Goal: Use online tool/utility: Utilize a website feature to perform a specific function

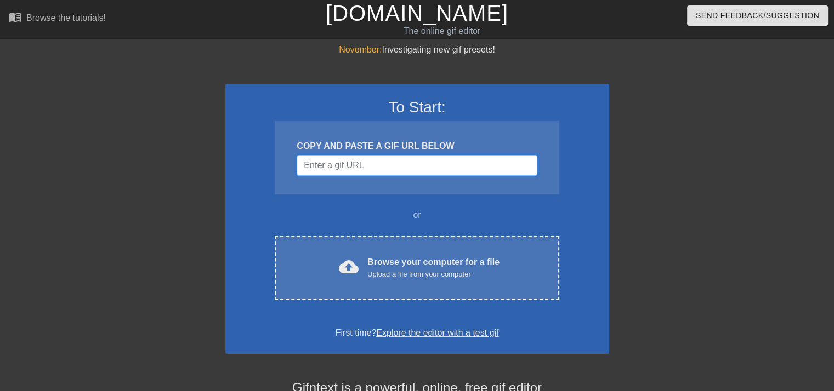
click at [362, 164] on input "Username" at bounding box center [417, 165] width 240 height 21
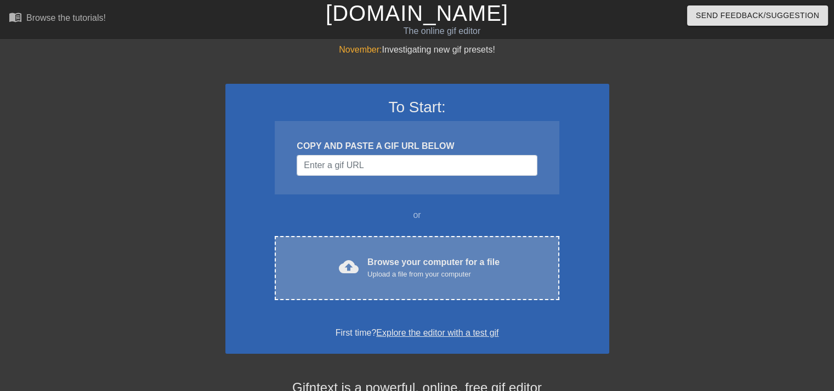
click at [405, 282] on div "cloud_upload Browse your computer for a file Upload a file from your computer C…" at bounding box center [417, 268] width 284 height 64
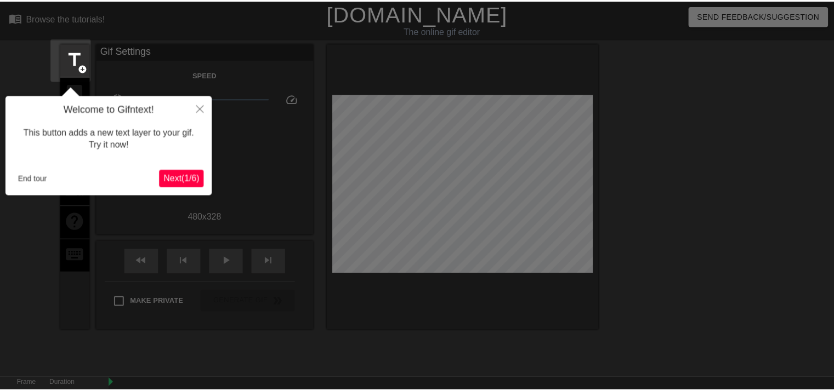
scroll to position [26, 0]
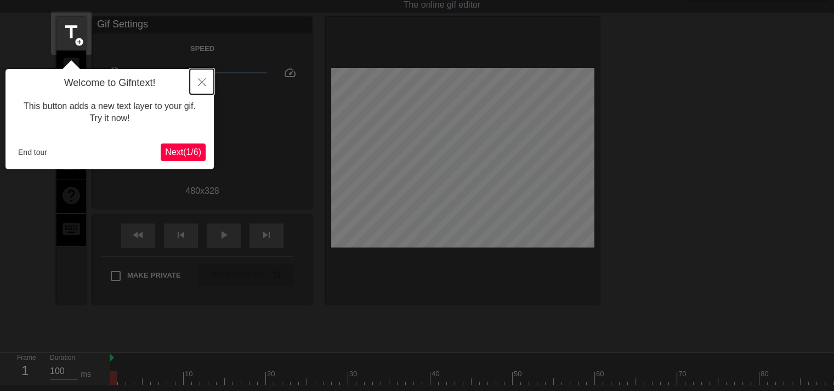
click at [202, 86] on icon "Close" at bounding box center [202, 82] width 8 height 8
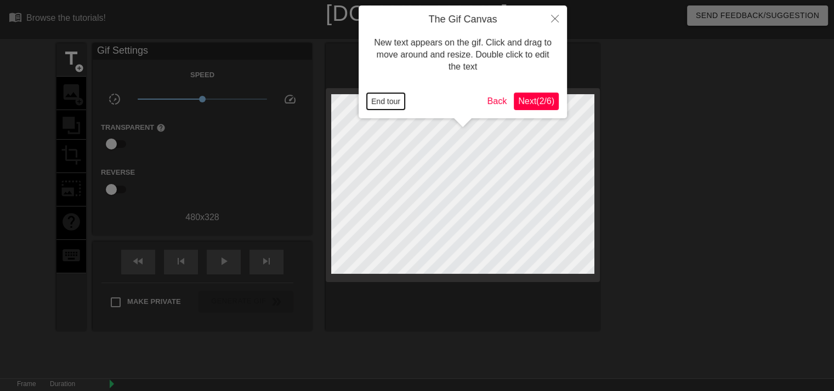
click at [395, 100] on button "End tour" at bounding box center [386, 101] width 38 height 16
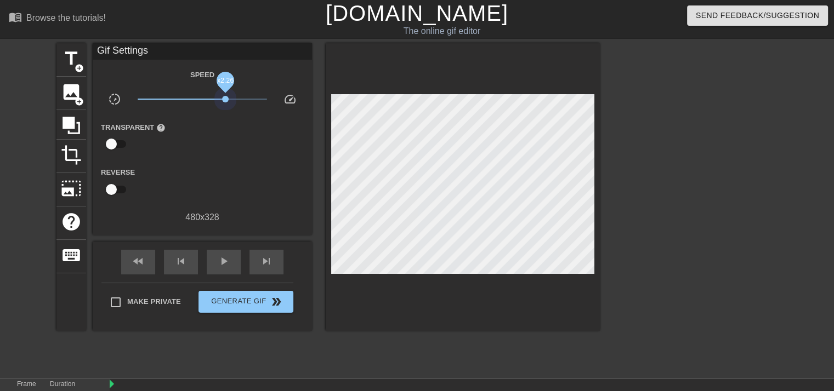
drag, startPoint x: 211, startPoint y: 97, endPoint x: 221, endPoint y: 118, distance: 23.3
click at [230, 101] on span "x2.26" at bounding box center [203, 99] width 130 height 13
click at [218, 261] on span "play_arrow" at bounding box center [223, 261] width 13 height 13
click at [71, 90] on span "image" at bounding box center [71, 92] width 21 height 21
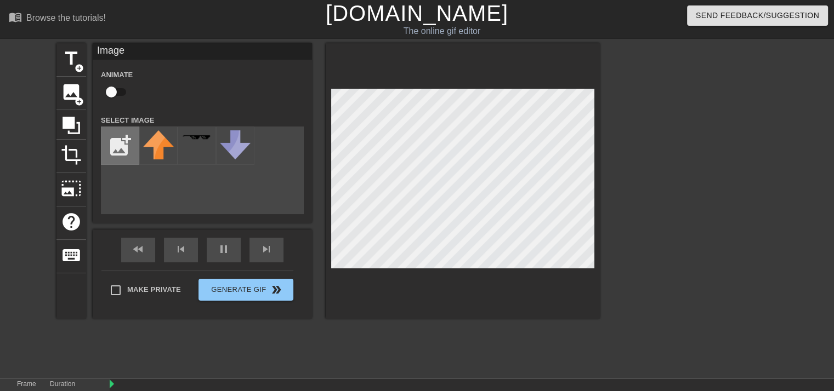
click at [109, 147] on input "file" at bounding box center [119, 145] width 37 height 37
click at [117, 136] on input "file" at bounding box center [119, 145] width 37 height 37
type input "C:\fakepath\images (3).jpg"
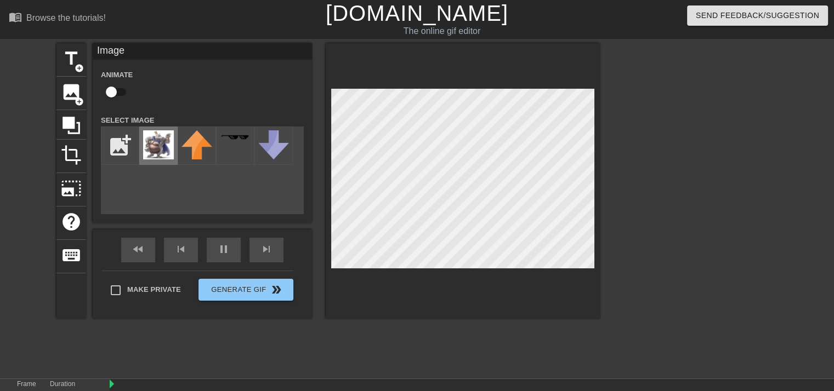
click at [155, 156] on img at bounding box center [158, 144] width 31 height 29
click at [630, 88] on div "title add_circle image add_circle crop photo_size_select_large help keyboard Im…" at bounding box center [417, 207] width 834 height 329
click at [635, 280] on div "title add_circle image add_circle crop photo_size_select_large help keyboard Im…" at bounding box center [417, 207] width 834 height 329
click at [616, 196] on div "title add_circle image add_circle crop photo_size_select_large help keyboard Im…" at bounding box center [417, 207] width 834 height 329
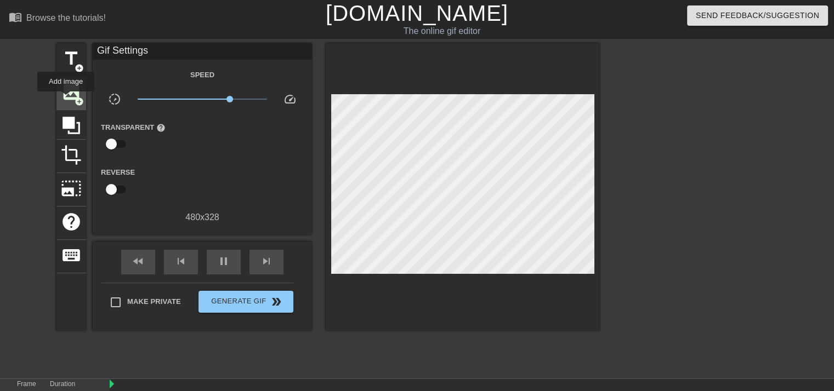
click at [66, 99] on span "image" at bounding box center [71, 92] width 21 height 21
click at [69, 93] on span "image" at bounding box center [71, 92] width 21 height 21
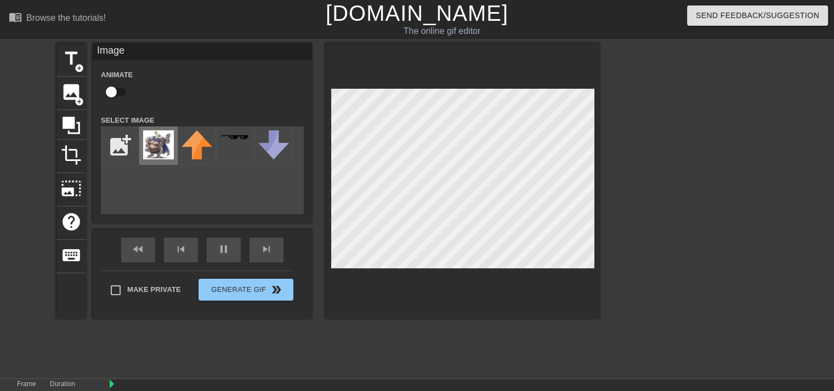
click at [155, 150] on img at bounding box center [158, 144] width 31 height 29
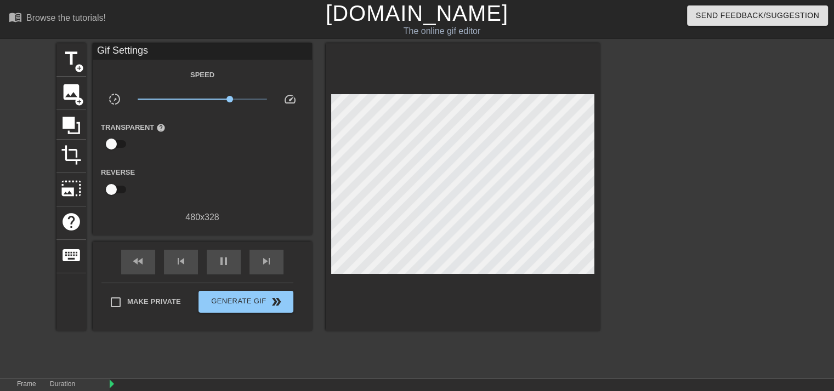
click at [522, 251] on div at bounding box center [463, 187] width 274 height 288
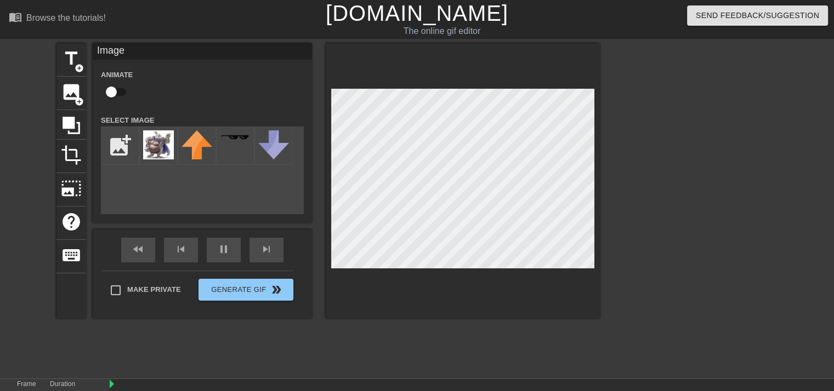
drag, startPoint x: 526, startPoint y: 272, endPoint x: 610, endPoint y: 191, distance: 116.3
click at [610, 191] on div "title add_circle image add_circle crop photo_size_select_large help keyboard Im…" at bounding box center [417, 207] width 834 height 329
click at [637, 211] on div at bounding box center [695, 207] width 164 height 329
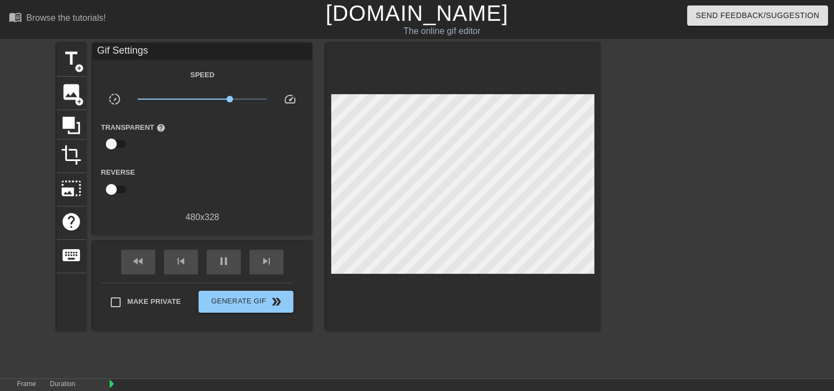
click at [705, 208] on div "title add_circle image add_circle crop photo_size_select_large help keyboard Gi…" at bounding box center [417, 207] width 834 height 329
click at [62, 104] on div "image add_circle" at bounding box center [71, 93] width 30 height 33
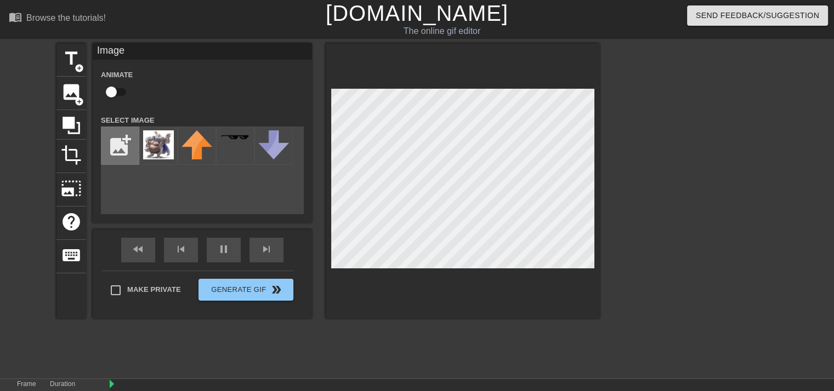
click at [133, 149] on input "file" at bounding box center [119, 145] width 37 height 37
type input "C:\fakepath\KingKRool_White_SSBUltimate.webp"
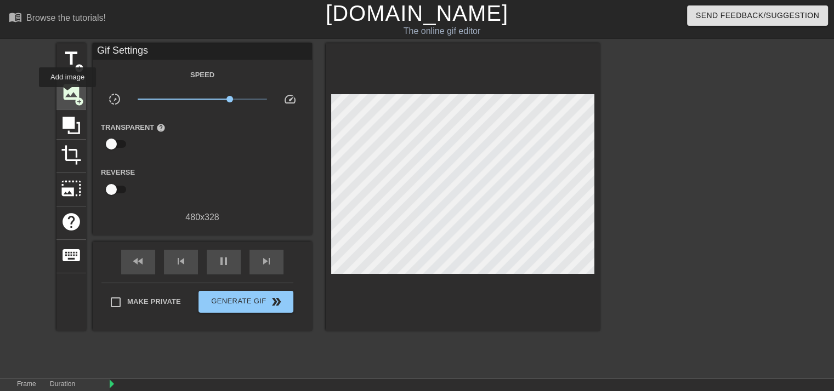
click at [69, 94] on span "image" at bounding box center [71, 92] width 21 height 21
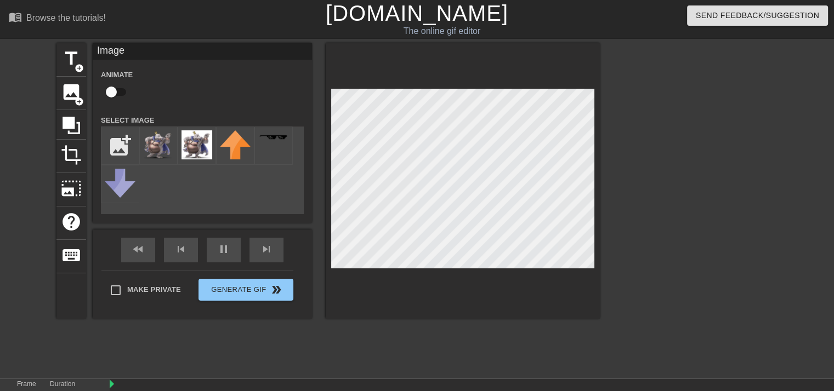
click at [215, 187] on div "title add_circle image add_circle crop photo_size_select_large help keyboard Im…" at bounding box center [327, 181] width 543 height 276
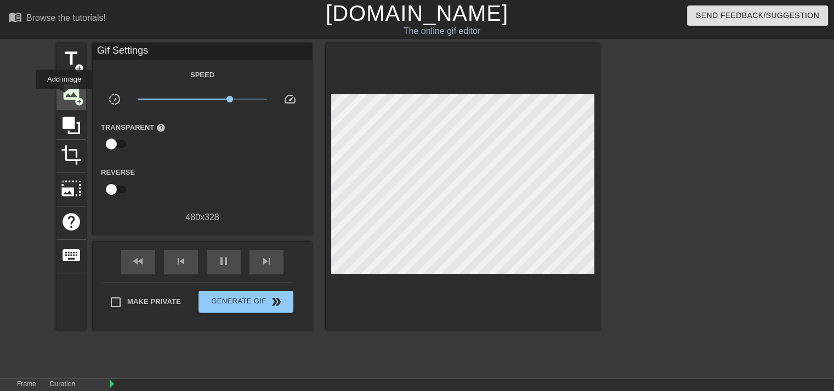
click at [64, 97] on span "image" at bounding box center [71, 92] width 21 height 21
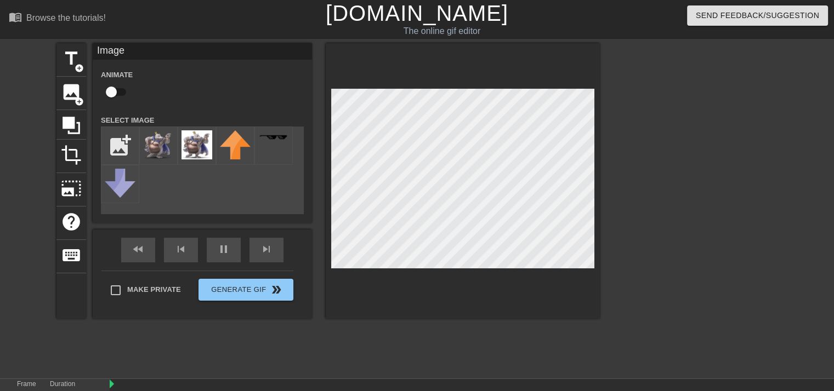
click at [399, 320] on div "title add_circle image add_circle crop photo_size_select_large help keyboard Im…" at bounding box center [327, 207] width 543 height 329
click at [417, 316] on div at bounding box center [463, 181] width 274 height 276
click at [156, 151] on img at bounding box center [158, 144] width 31 height 29
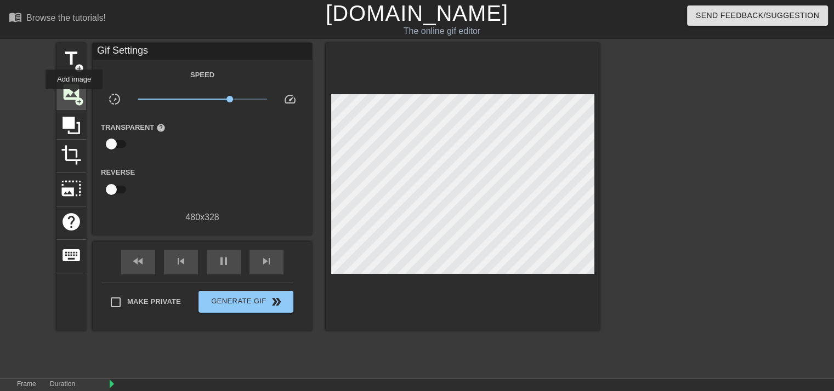
click at [75, 97] on span "add_circle" at bounding box center [79, 101] width 9 height 9
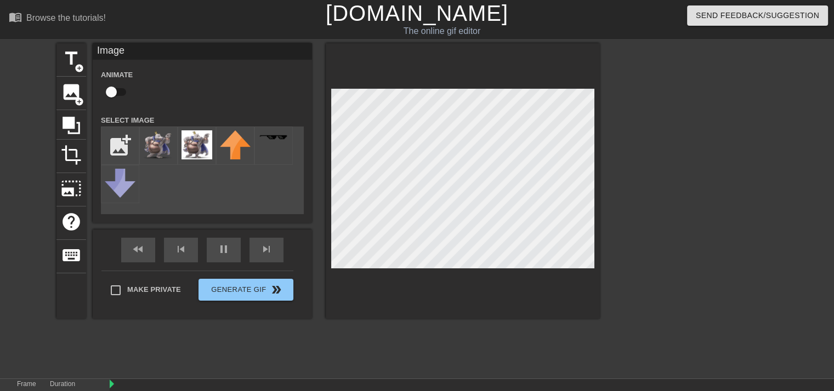
click at [475, 372] on div "title add_circle image add_circle crop photo_size_select_large help keyboard Im…" at bounding box center [327, 207] width 543 height 329
drag, startPoint x: 165, startPoint y: 147, endPoint x: 208, endPoint y: 151, distance: 42.9
click at [166, 147] on img at bounding box center [158, 144] width 31 height 29
click at [161, 158] on img at bounding box center [158, 144] width 31 height 29
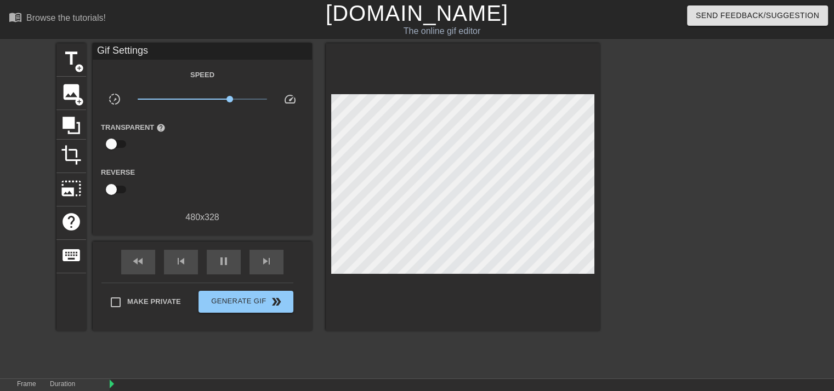
click at [328, 104] on div at bounding box center [463, 187] width 274 height 288
drag, startPoint x: 207, startPoint y: 100, endPoint x: 325, endPoint y: 139, distance: 124.5
click at [175, 107] on div "x0.251" at bounding box center [202, 101] width 146 height 17
click at [64, 93] on span "image" at bounding box center [71, 92] width 21 height 21
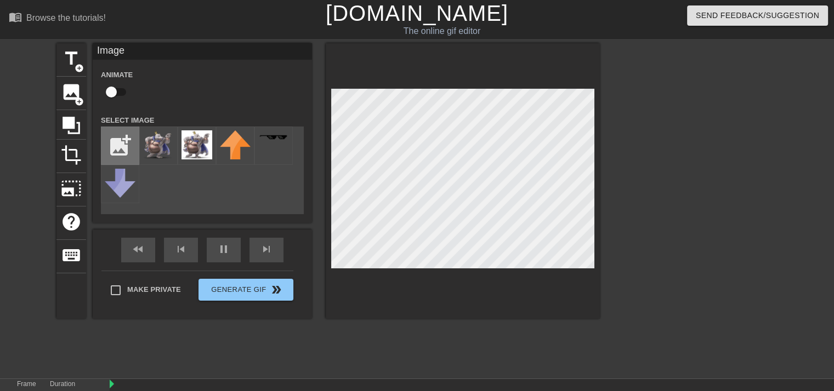
click at [122, 141] on input "file" at bounding box center [119, 145] width 37 height 37
click at [508, 337] on div "title add_circle image add_circle crop photo_size_select_large help keyboard Im…" at bounding box center [327, 207] width 543 height 329
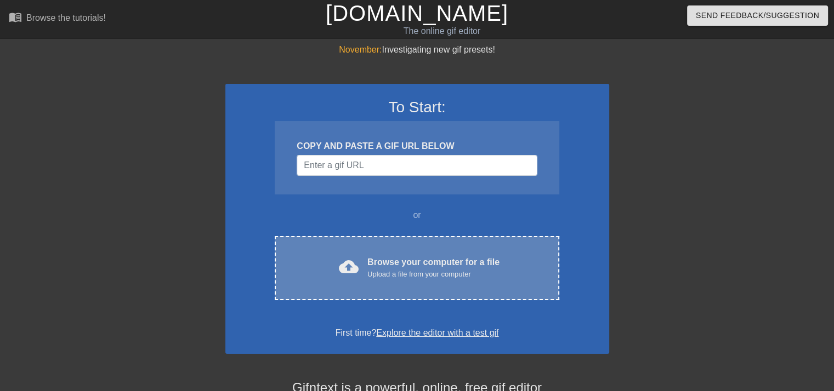
click at [397, 259] on div "Browse your computer for a file Upload a file from your computer" at bounding box center [433, 268] width 132 height 24
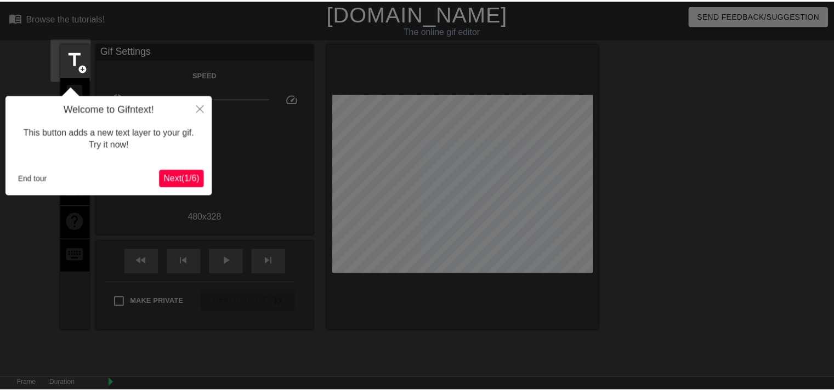
scroll to position [26, 0]
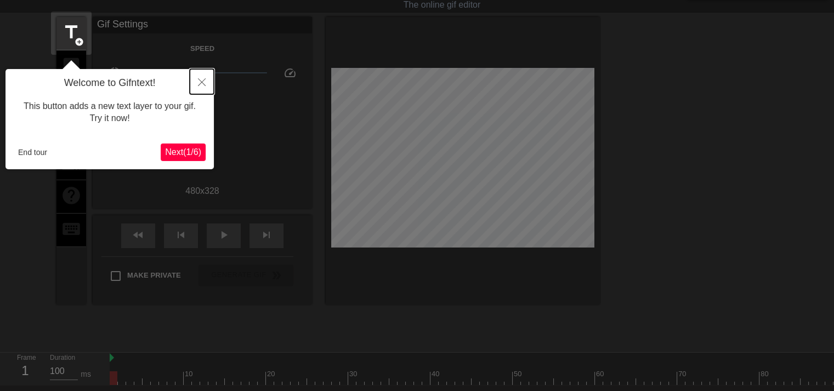
click at [202, 84] on icon "Close" at bounding box center [202, 82] width 8 height 8
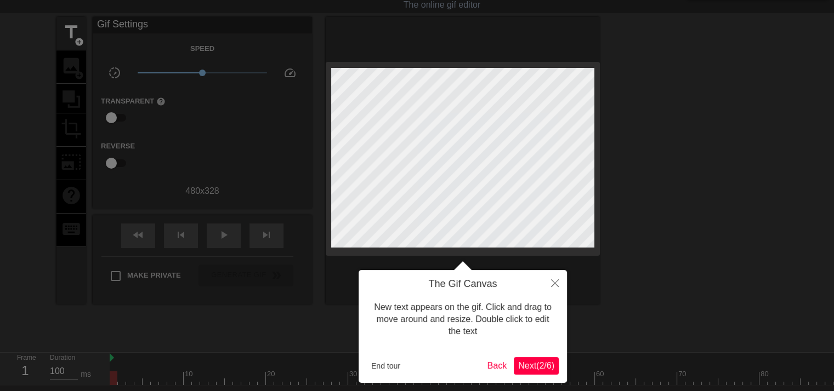
scroll to position [0, 0]
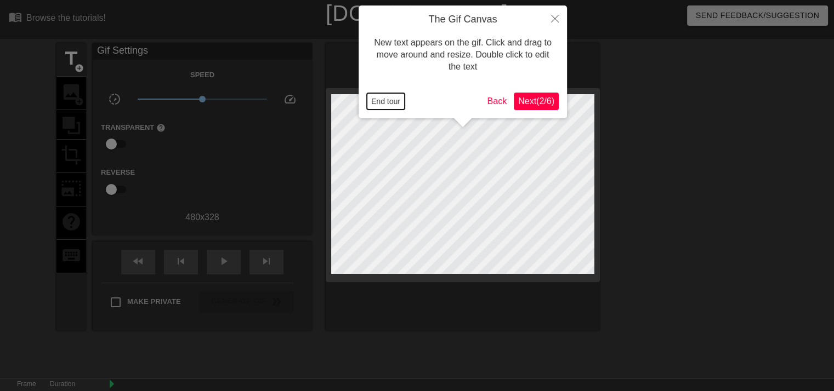
click at [385, 96] on button "End tour" at bounding box center [386, 101] width 38 height 16
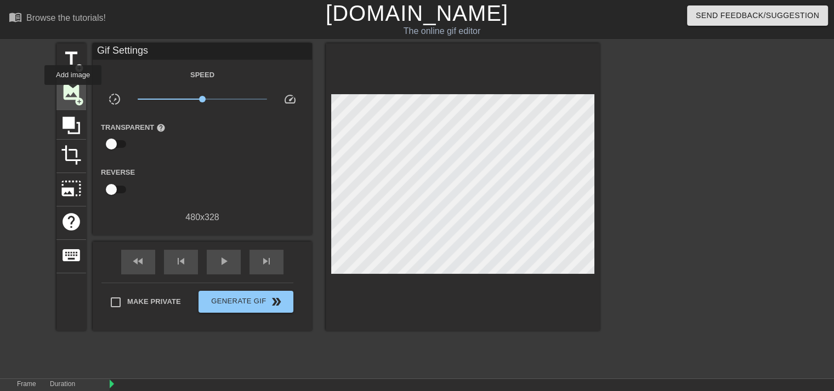
click at [73, 93] on div "image add_circle" at bounding box center [71, 93] width 30 height 33
click at [65, 92] on span "image" at bounding box center [71, 92] width 21 height 21
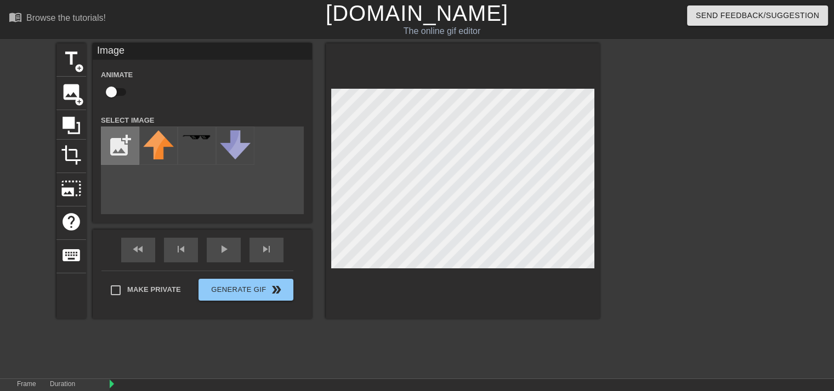
click at [125, 150] on input "file" at bounding box center [119, 145] width 37 height 37
type input "C:\fakepath\KingKRool_White_SSBUltimate.webp"
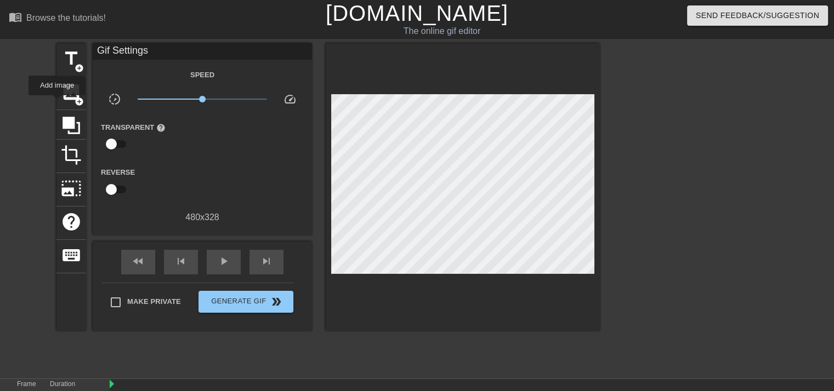
click at [55, 99] on div "title add_circle image add_circle crop photo_size_select_large help keyboard Gi…" at bounding box center [417, 207] width 834 height 329
click at [66, 100] on span "image" at bounding box center [71, 92] width 21 height 21
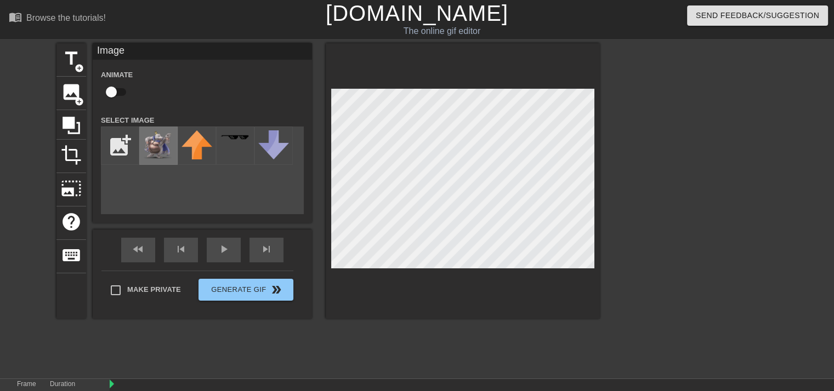
click at [162, 156] on img at bounding box center [158, 144] width 31 height 29
click at [108, 155] on input "file" at bounding box center [119, 145] width 37 height 37
type input "C:\fakepath\unnamed.png"
click at [167, 157] on img at bounding box center [158, 145] width 31 height 31
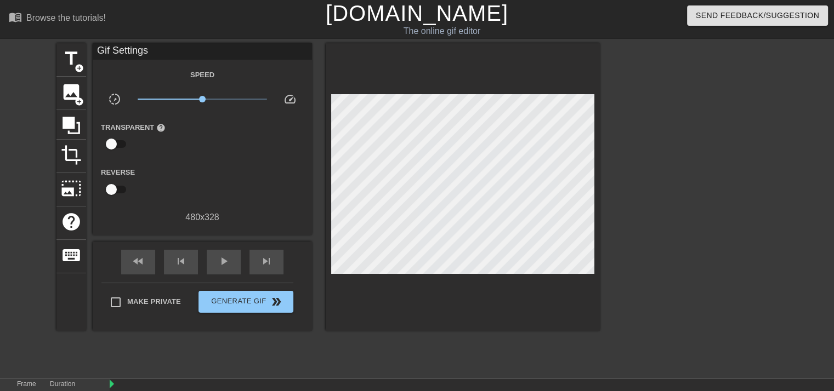
click at [644, 184] on div at bounding box center [695, 207] width 164 height 329
click at [64, 90] on span "image" at bounding box center [71, 92] width 21 height 21
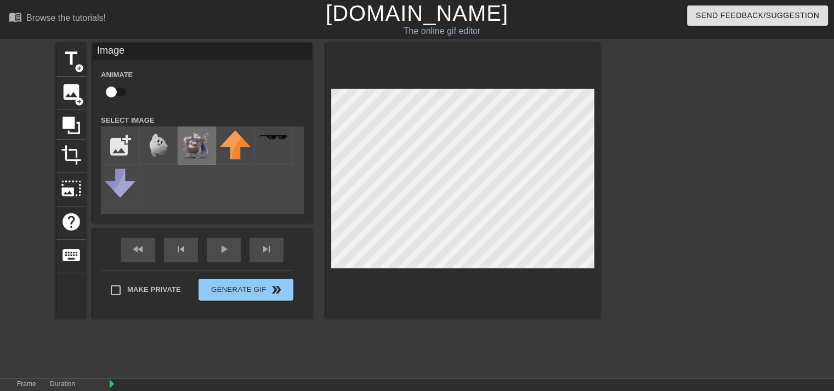
click at [193, 146] on img at bounding box center [196, 144] width 31 height 29
click at [687, 221] on div at bounding box center [695, 207] width 164 height 329
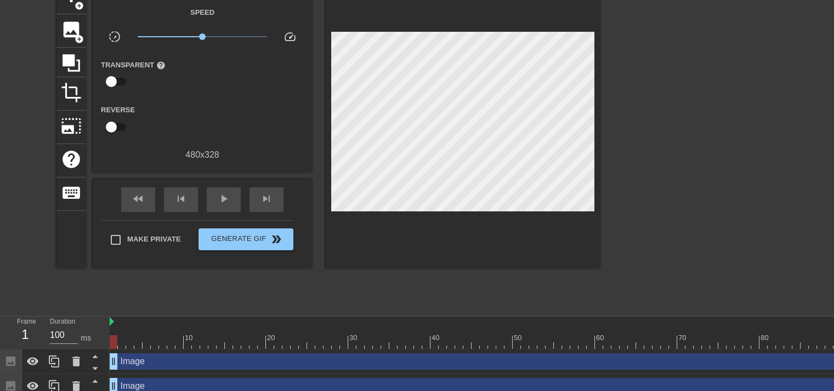
scroll to position [78, 0]
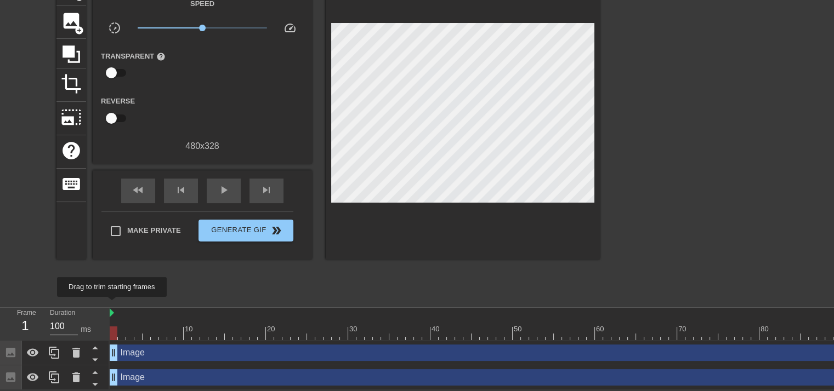
click at [112, 309] on img at bounding box center [112, 313] width 4 height 9
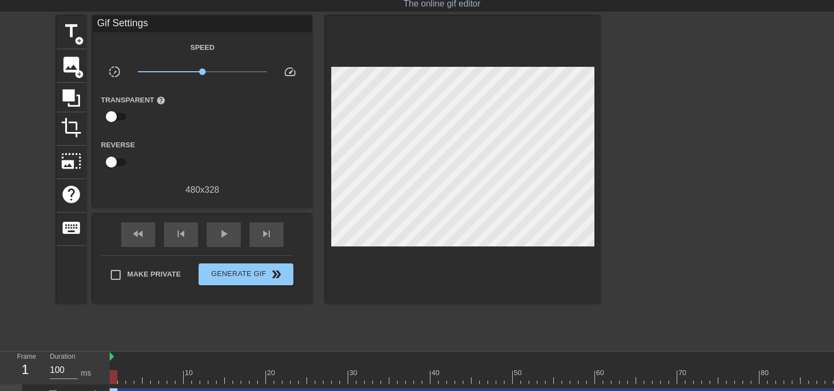
scroll to position [23, 0]
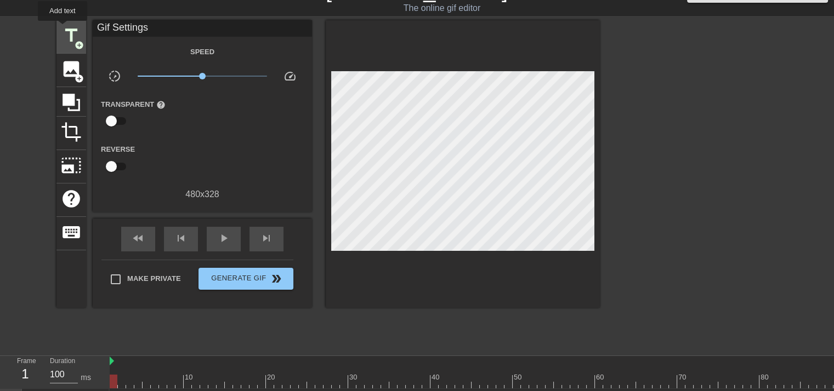
click at [64, 36] on span "title" at bounding box center [71, 35] width 21 height 21
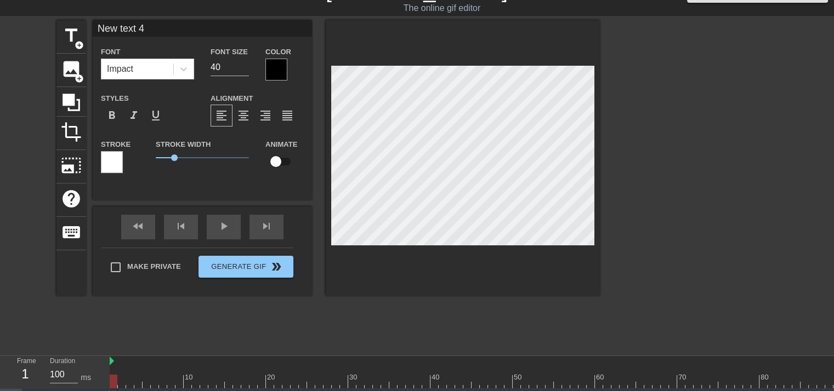
scroll to position [1, 2]
type input "W"
type textarea "W"
type input "Wh"
type textarea "Wh"
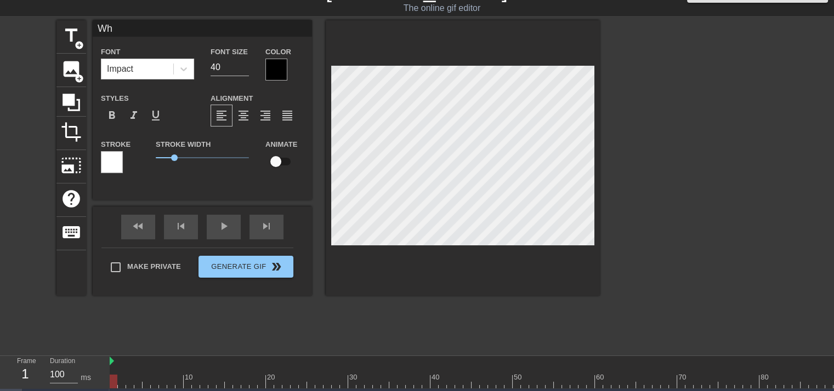
type input "Whe"
type textarea "Whe"
type input "When"
type textarea "When"
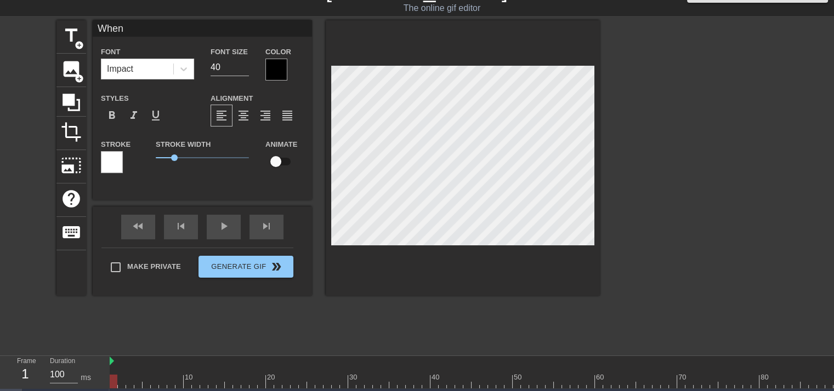
type input "When"
type textarea "When"
type input "When I"
type textarea "When I"
type input "When I'"
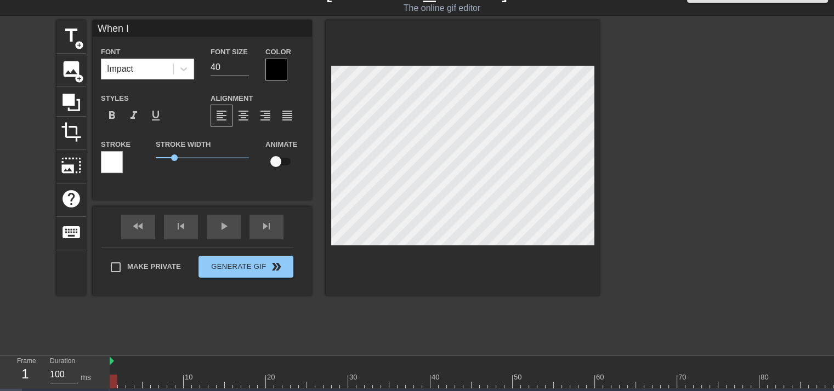
type textarea "When I'"
type input "When I'm"
type textarea "When I'm"
type input "When I'm"
type textarea "When I'm"
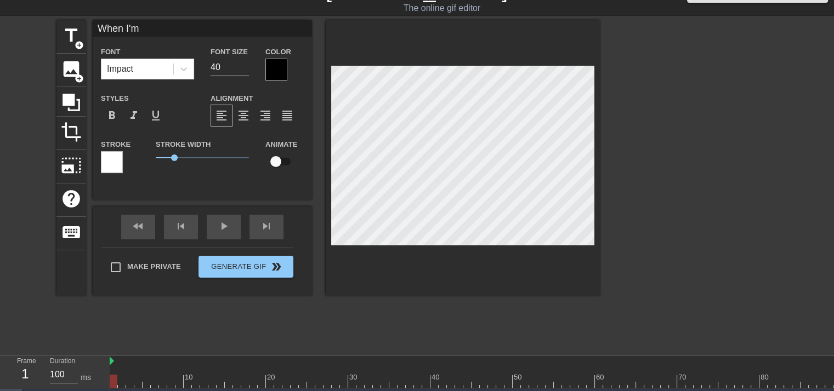
type input "When I'm s"
type textarea "When I'm s"
type input "When I'm sw"
type textarea "When I'm sw"
type input "When I'm swe"
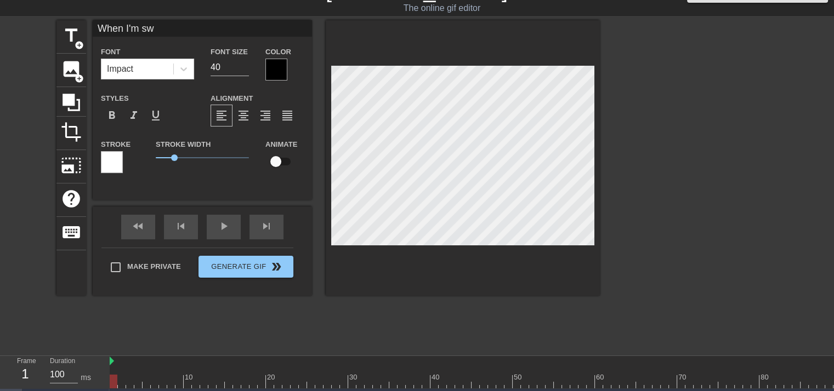
type textarea "When I'm swe"
type input "When I'm swea"
type textarea "When I'm swea"
type input "When I'm sweat"
type textarea "When I'm sweat"
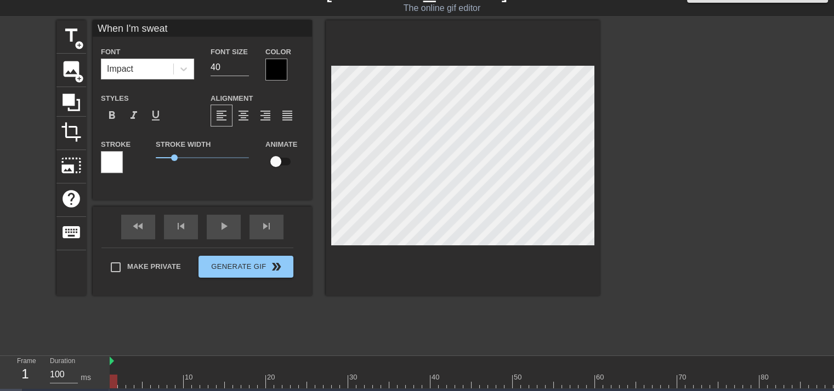
type input "When I'm sweati"
type textarea "When I'm sweati"
type input "When I'm sweatin"
type textarea "When I'm sweatin"
type input "When I'm sweatin"
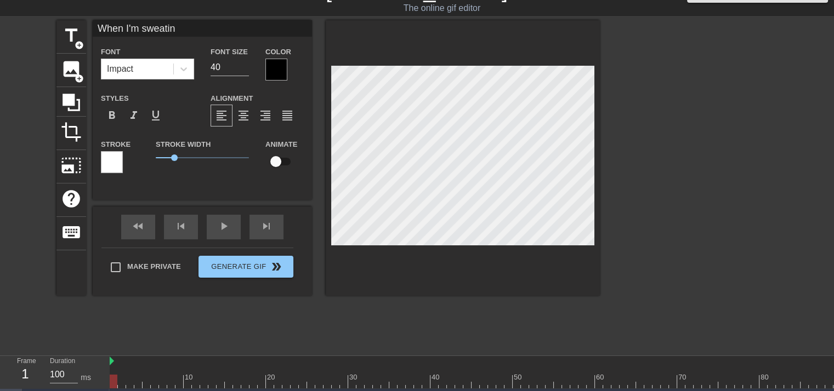
type textarea "When I'm sweatin"
type input "When I'm sweatin"
type textarea "When I'm sweatin"
type input "When I'm sweating"
type textarea "When I'm sweating"
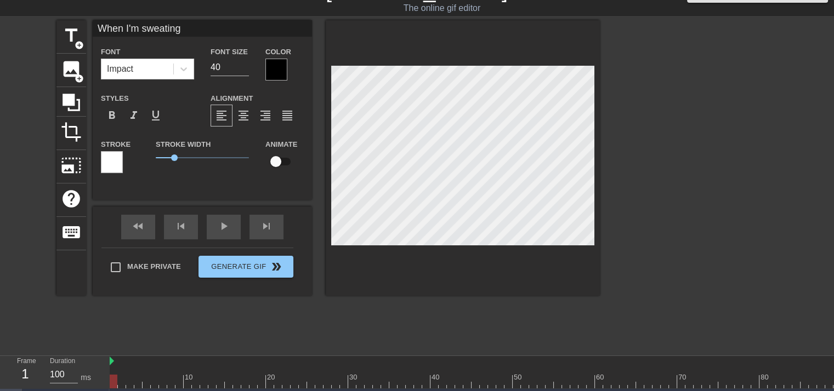
type input "When I'm sweating"
type textarea "When I'm sweating"
type input "When I'm sweating m"
type textarea "When I'm sweating m"
type input "When I'm sweating my"
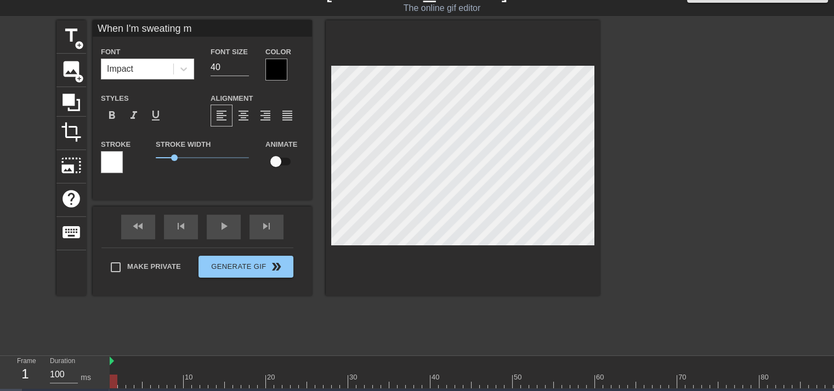
type textarea "When I'm sweating my"
type input "When I'm sweating my"
type textarea "When I'm sweating my"
type input "When I'm sweating my b"
type textarea "When I'm sweating my b"
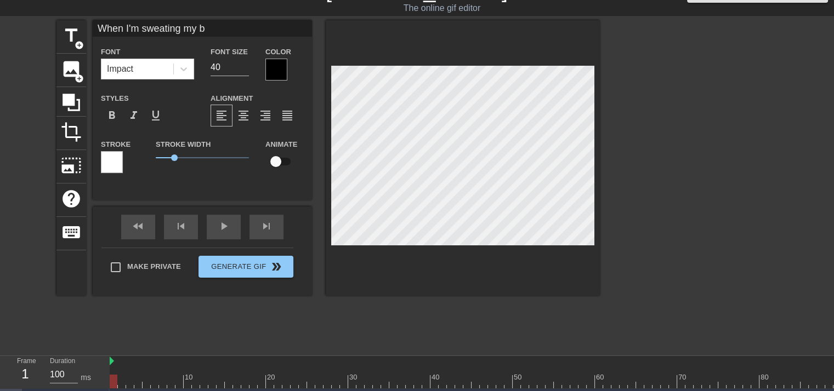
type input "When I'm sweating my ba"
type textarea "When I'm sweating my ba"
type input "When I'm sweating my [MEDICAL_DATA]"
type textarea "When I'm sweating my [MEDICAL_DATA]"
type input "When I'm sweating my ball"
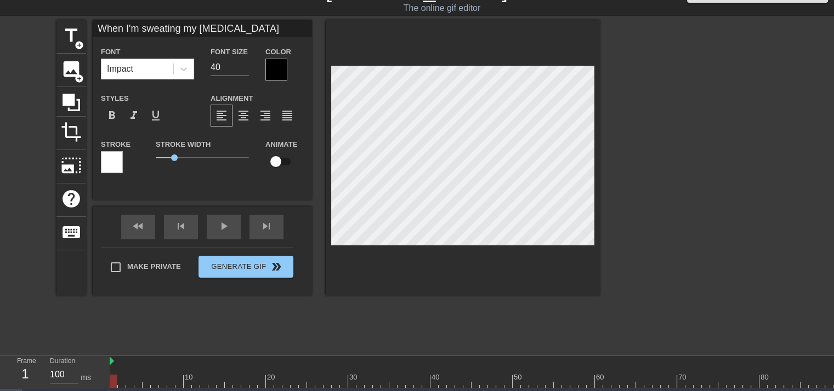
type textarea "When I'm sweating my ball"
type input "When I'm sweating my balls"
type textarea "When I'm sweating my balls"
type input "When I'm sweating my balls"
type textarea "When I'm sweating my balls"
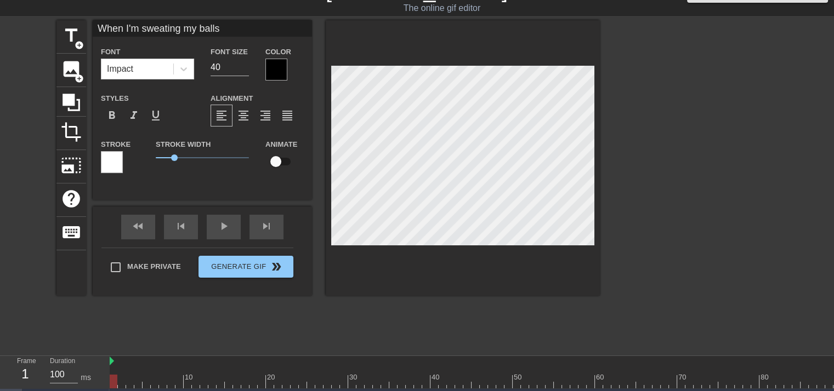
type input "When I'm sweating my balls o"
type textarea "When I'm sweating my balls o"
type input "When I'm sweating my balls of"
type textarea "When I'm sweating my balls of"
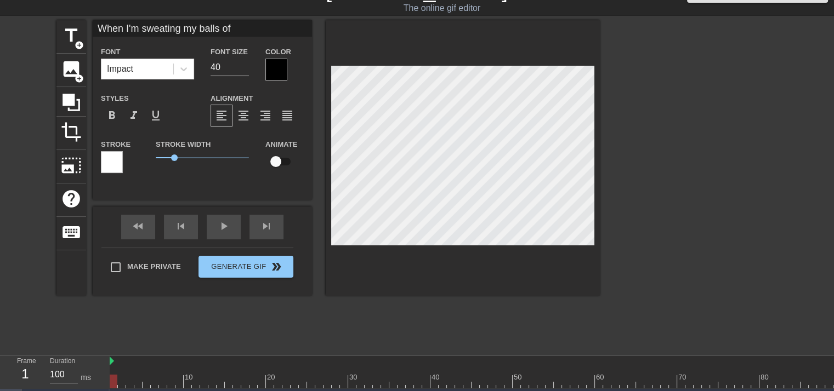
type input "When I'm sweating my balls of"
type textarea "When I'm sweating my balls of"
type input "30"
click at [241, 69] on input "30" at bounding box center [230, 68] width 38 height 18
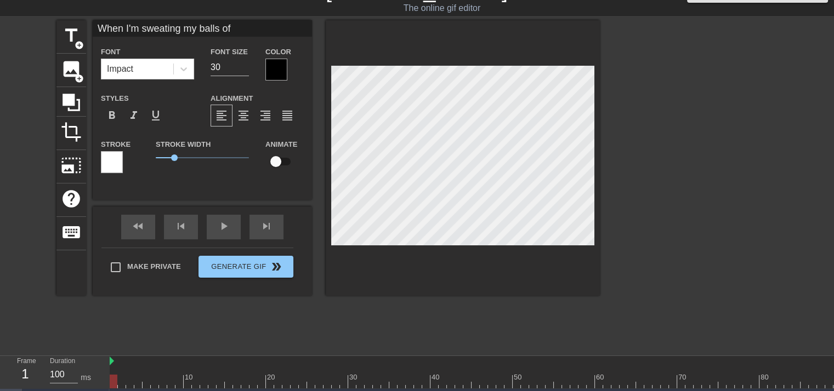
click at [282, 62] on div at bounding box center [276, 70] width 22 height 22
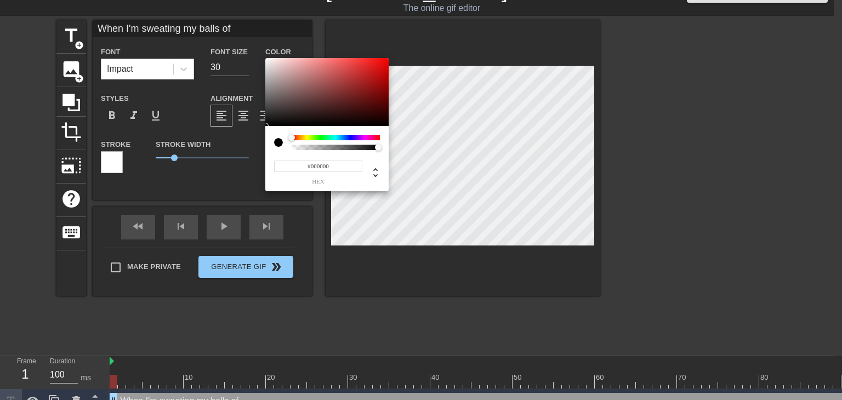
type input "0"
drag, startPoint x: 331, startPoint y: 149, endPoint x: 271, endPoint y: 145, distance: 60.4
click at [272, 145] on div "0 r 0 g 0 b 0 a" at bounding box center [326, 158] width 123 height 65
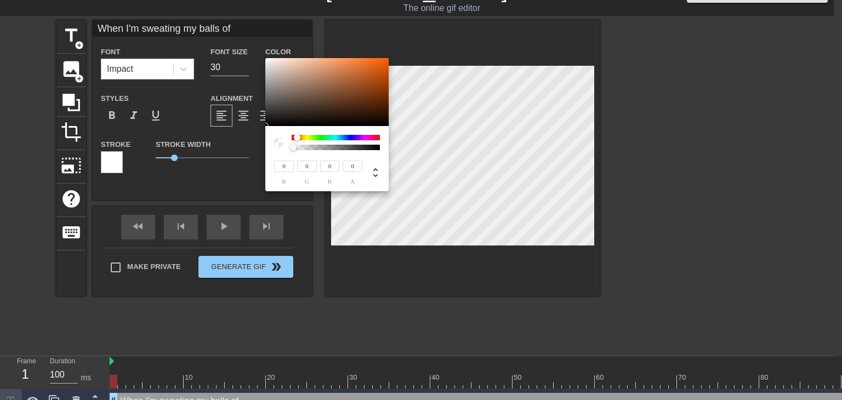
type input "59"
type input "53"
type input "49"
type input "79"
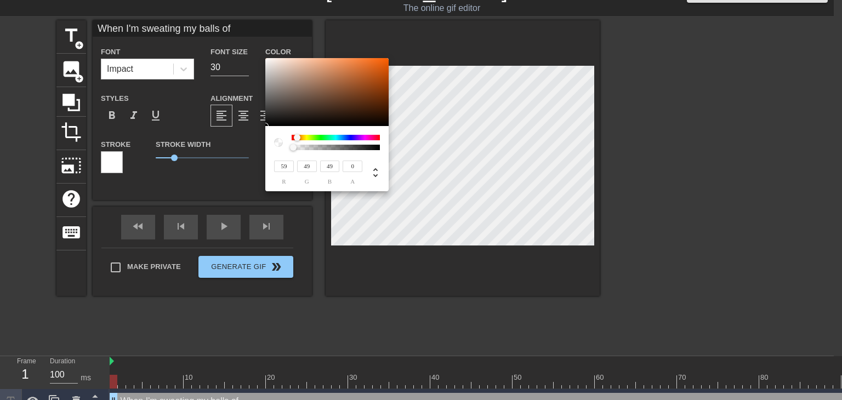
type input "69"
type input "180"
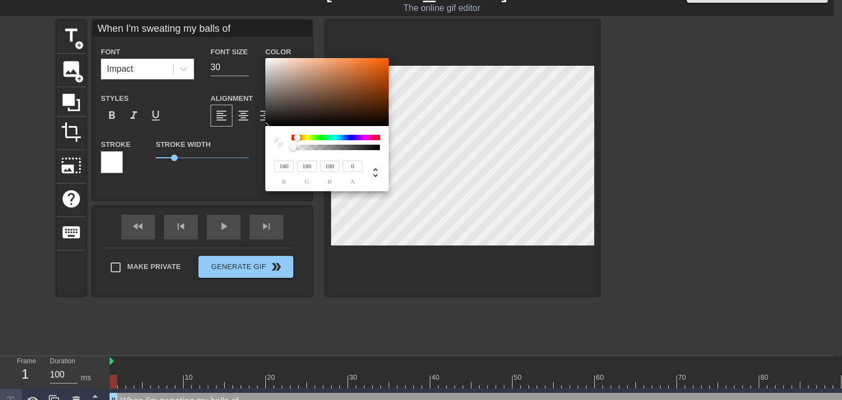
type input "255"
type input "244"
type input "236"
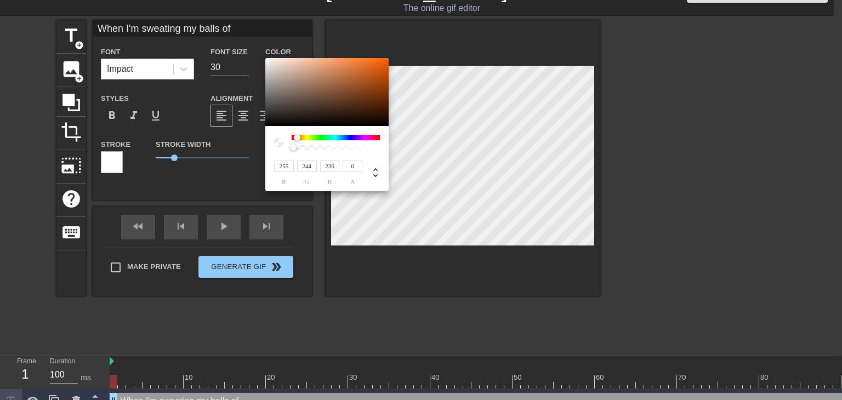
type input "250"
type input "213"
type input "184"
type input "248"
type input "212"
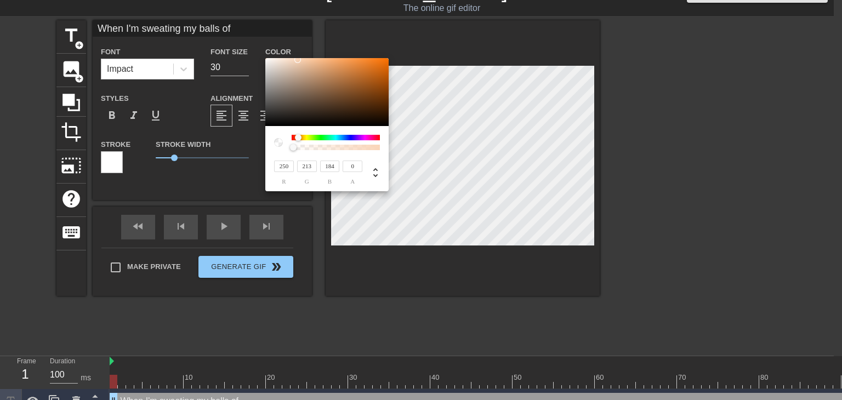
type input "182"
type input "193"
type input "145"
type input "152"
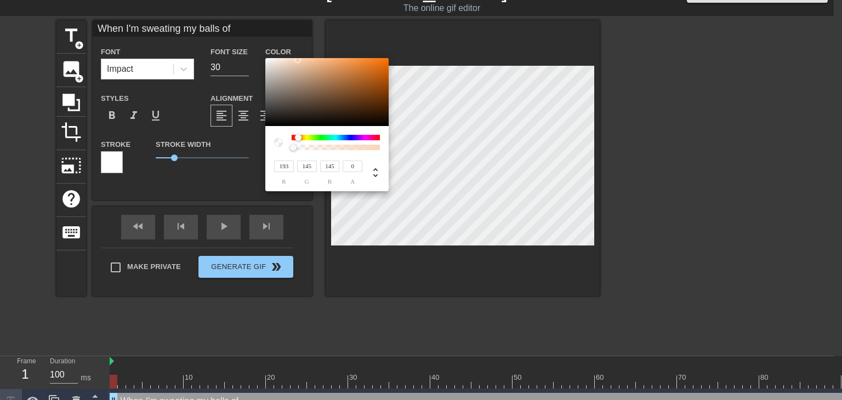
type input "152"
type input "217"
type input "201"
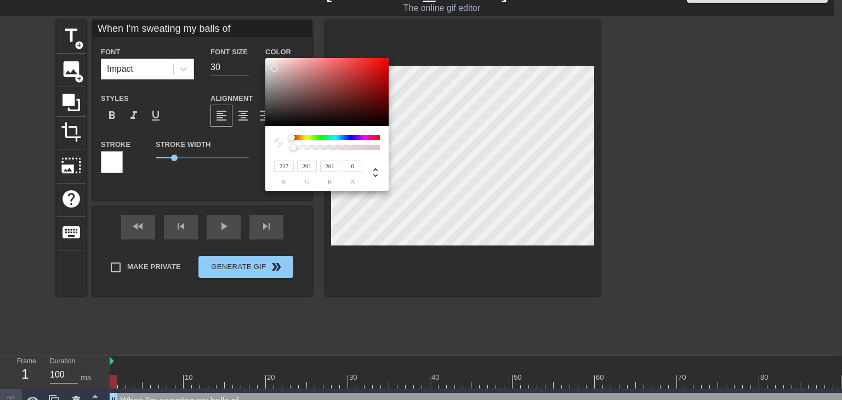
type input "255"
drag, startPoint x: 285, startPoint y: 110, endPoint x: 252, endPoint y: 48, distance: 70.1
click at [253, 48] on div "255 r 255 g 255 b 0 a" at bounding box center [421, 200] width 842 height 400
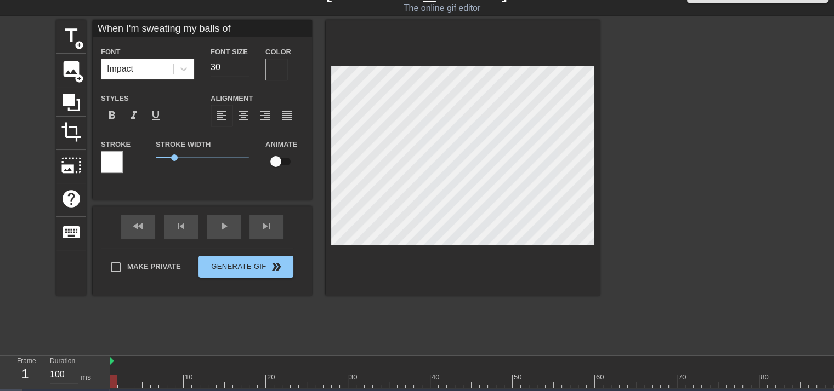
click at [281, 67] on div at bounding box center [276, 70] width 22 height 22
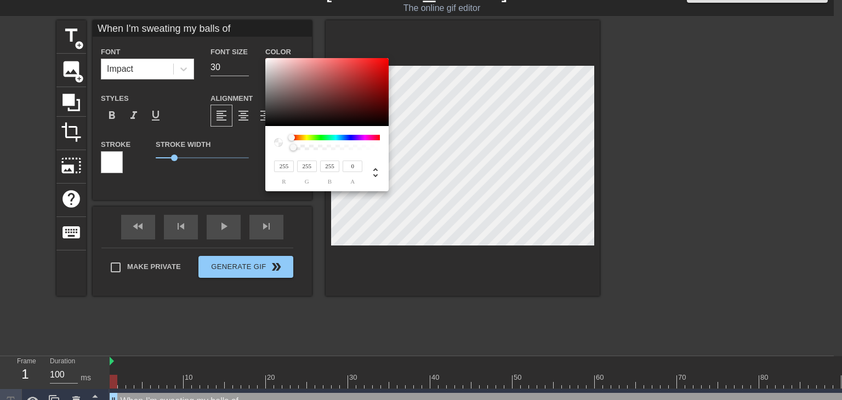
type input "153"
type input "140"
type input "155"
type input "142"
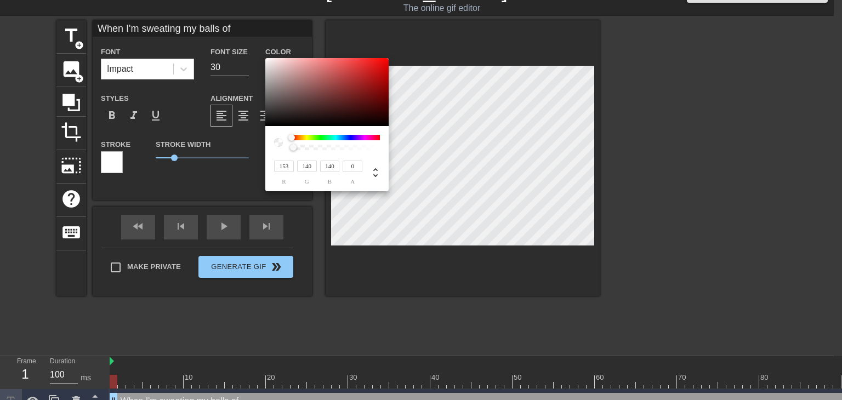
type input "142"
type input "172"
type input "157"
type input "193"
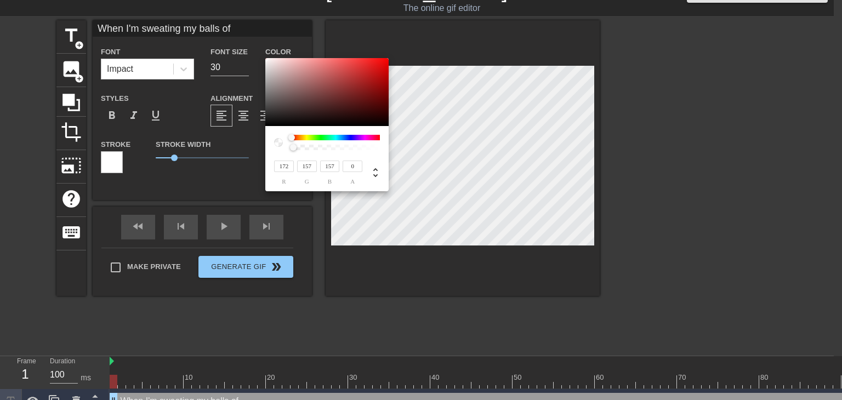
type input "182"
type input "213"
type input "24"
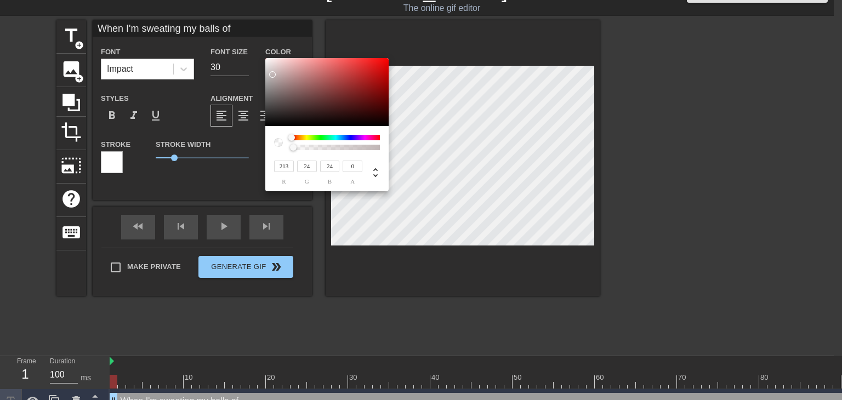
type input "221"
type input "230"
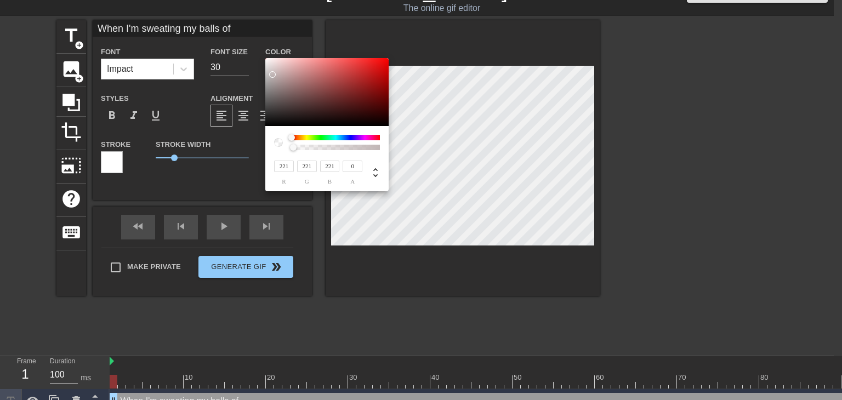
type input "230"
type input "232"
type input "230"
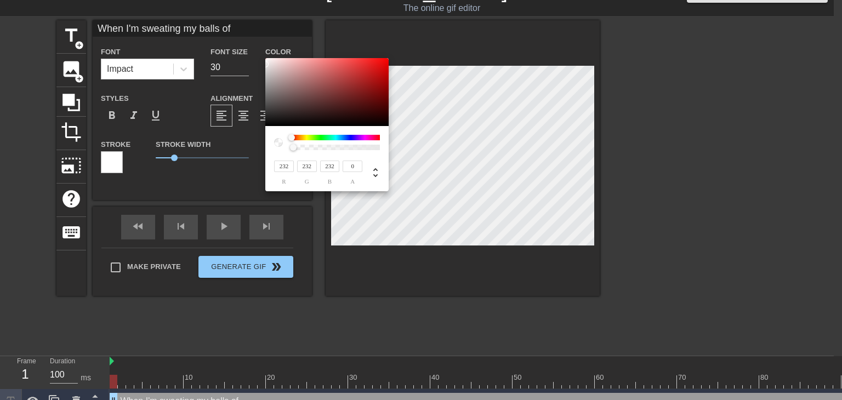
type input "230"
drag, startPoint x: 276, startPoint y: 86, endPoint x: 265, endPoint y: 65, distance: 23.8
click at [264, 65] on div "230 r 230 g 230 b 0 a" at bounding box center [421, 200] width 842 height 400
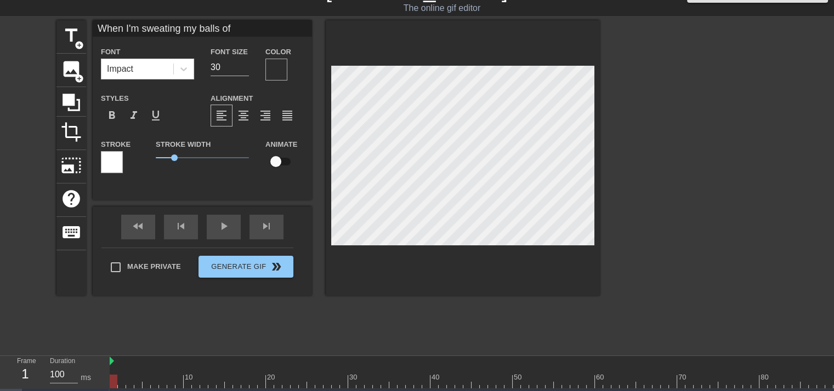
click at [270, 71] on div at bounding box center [276, 70] width 22 height 22
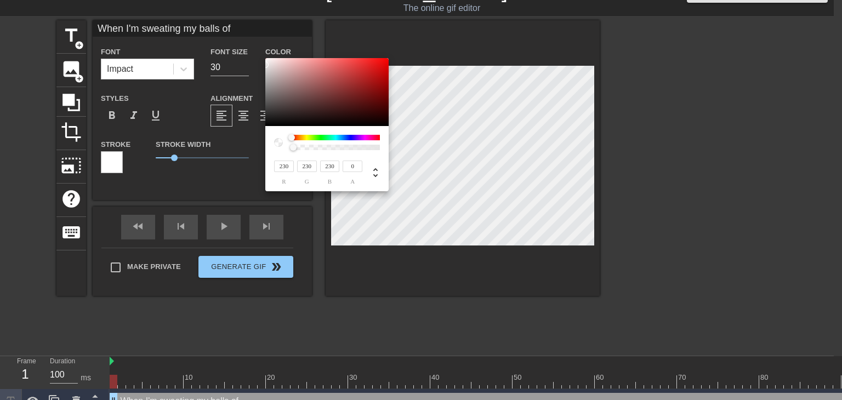
type input "141"
type input "110"
type input "108"
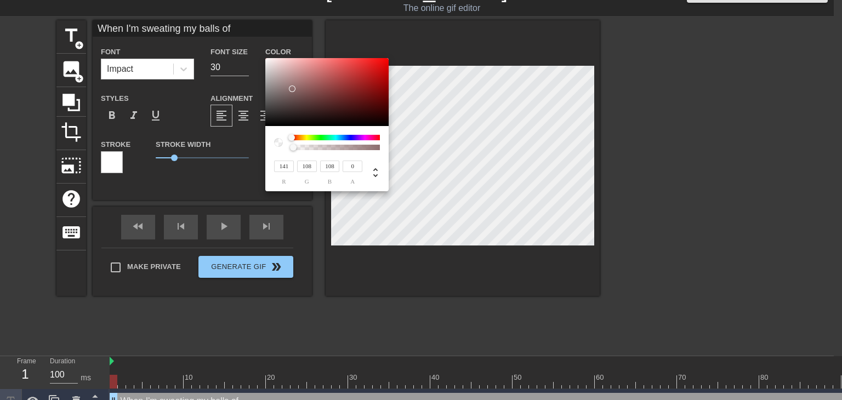
type input "143"
type input "85"
type input "149"
type input "82"
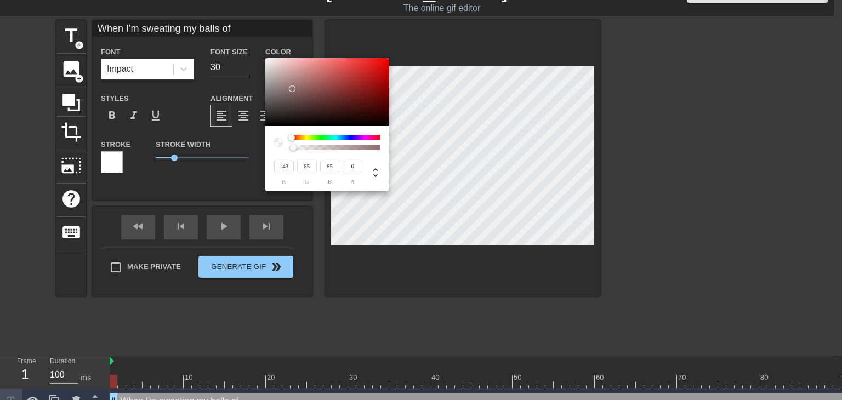
type input "82"
type input "151"
type input "83"
type input "155"
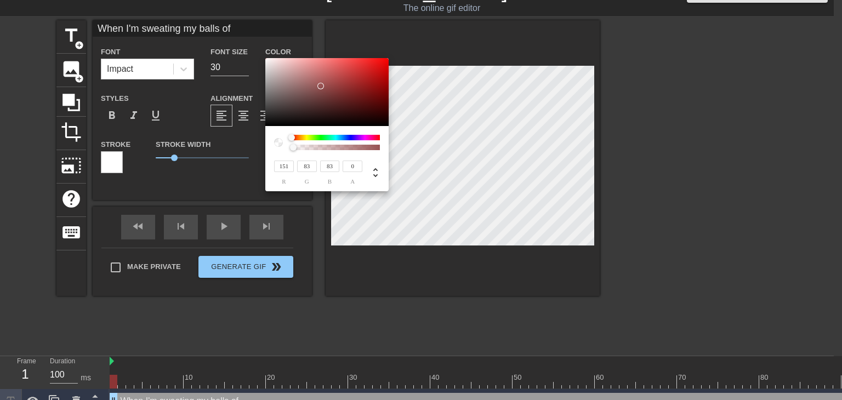
type input "85"
drag, startPoint x: 293, startPoint y: 88, endPoint x: 340, endPoint y: 88, distance: 47.7
click at [322, 84] on div at bounding box center [326, 92] width 123 height 68
type input "160"
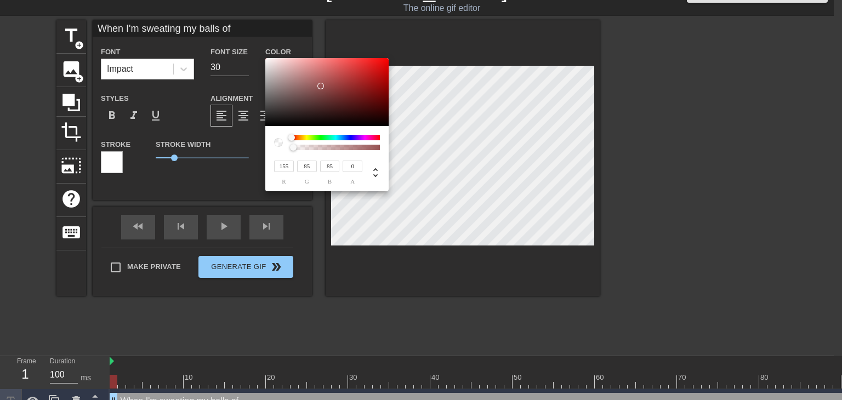
type input "87"
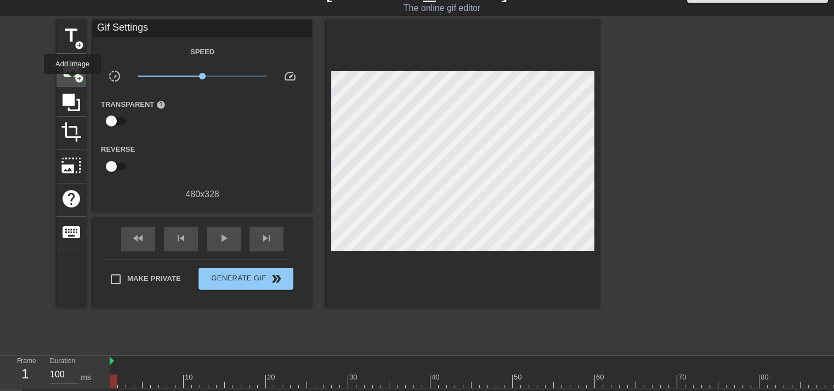
click at [70, 78] on div "image add_circle" at bounding box center [71, 70] width 30 height 33
click at [55, 29] on div "title add_circle image add_circle crop photo_size_select_large help keyboard Gi…" at bounding box center [417, 184] width 834 height 329
click at [66, 38] on span "title" at bounding box center [71, 35] width 21 height 21
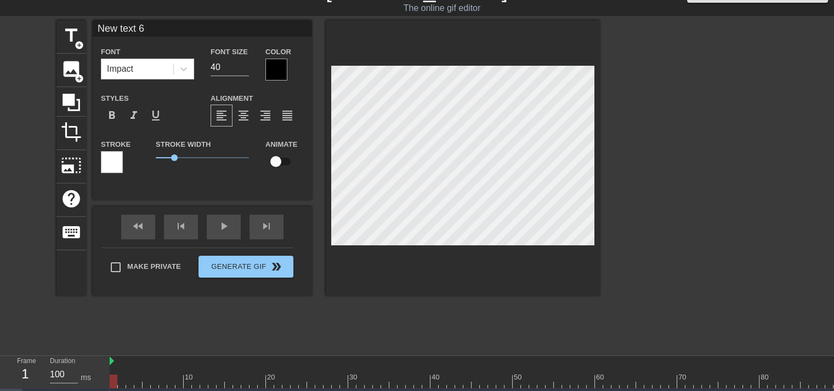
type input "When I'm sweating my balls of"
type input "30"
type input "New text 6"
type input "40"
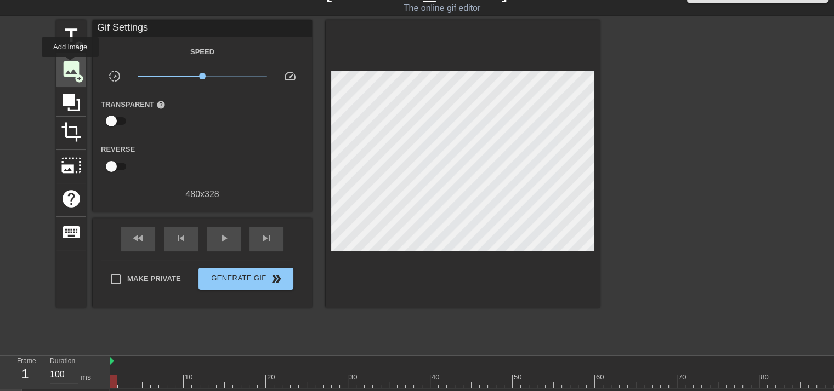
click at [70, 65] on span "image" at bounding box center [71, 69] width 21 height 21
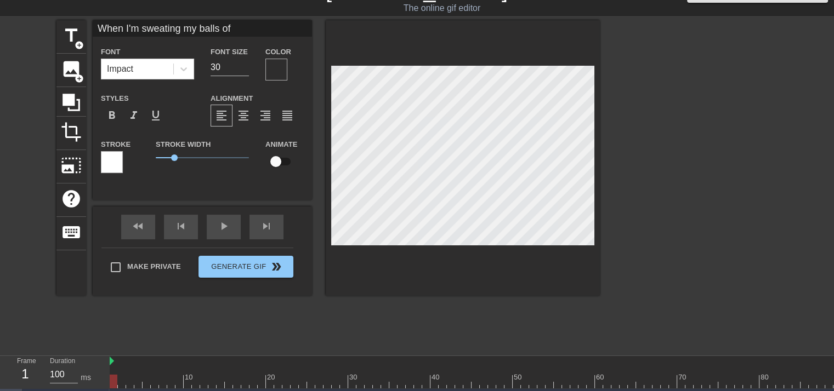
click at [270, 65] on div at bounding box center [276, 70] width 22 height 22
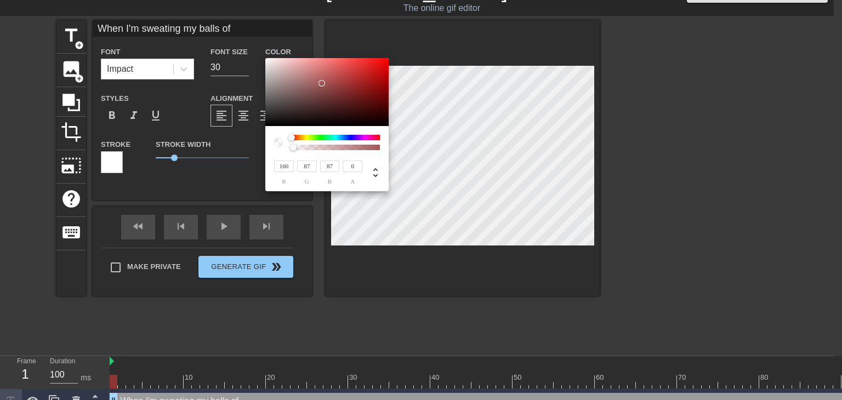
type input "73"
type input "52"
type input "90"
type input "64"
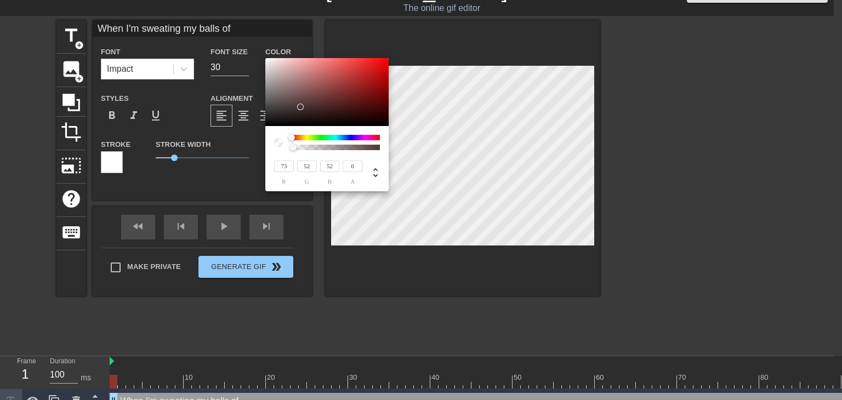
type input "64"
type input "127"
type input "93"
type input "151"
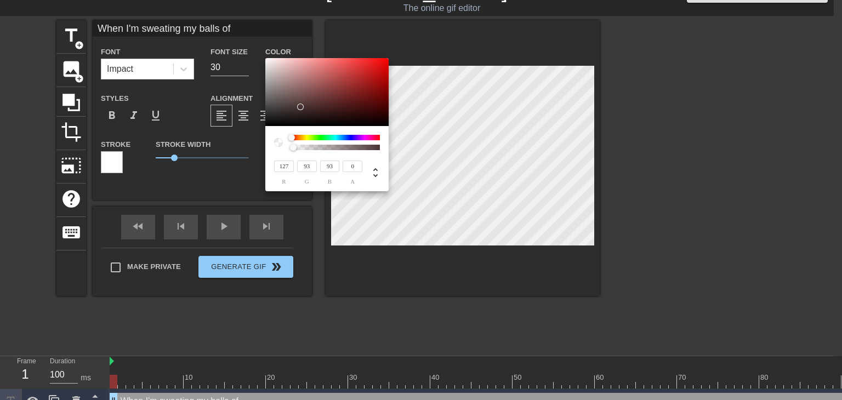
type input "118"
type input "155"
type input "126"
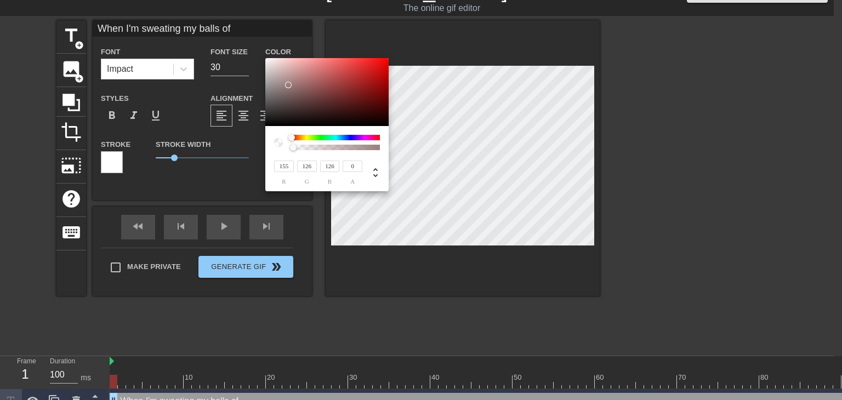
type input "160"
type input "137"
type input "170"
type input "154"
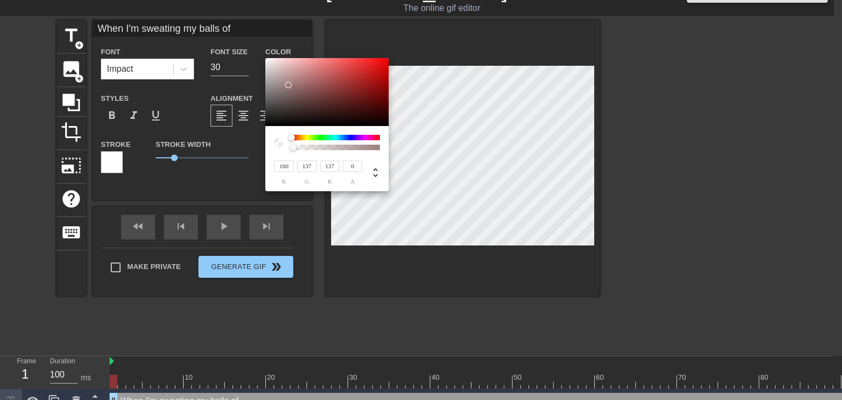
type input "154"
type input "180"
type input "168"
type input "195"
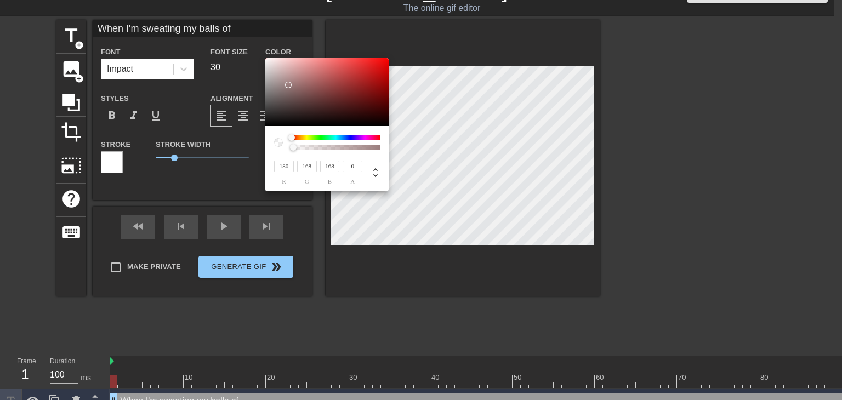
type input "183"
type input "213"
type input "200"
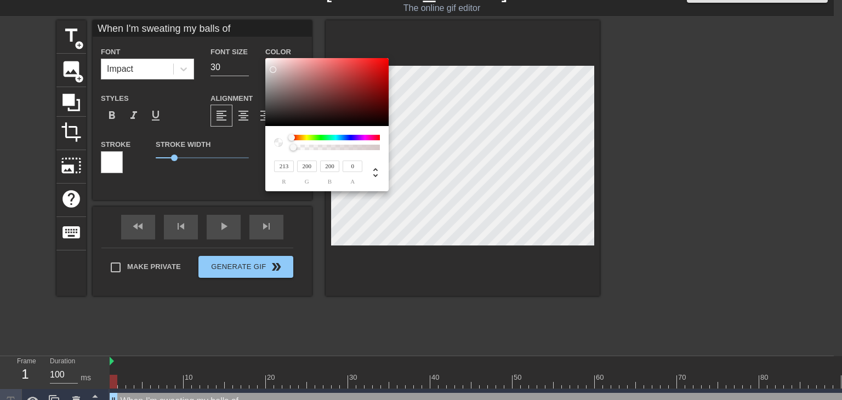
type input "221"
type input "208"
type input "232"
type input "221"
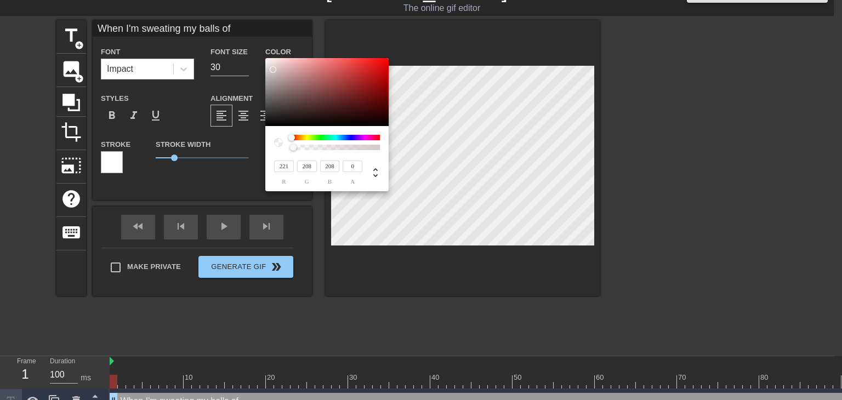
type input "221"
type input "240"
type input "231"
type input "246"
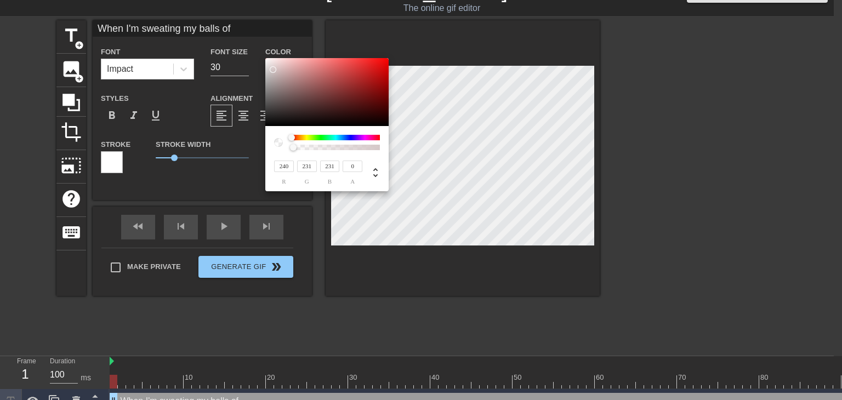
type input "241"
type input "255"
type input "28"
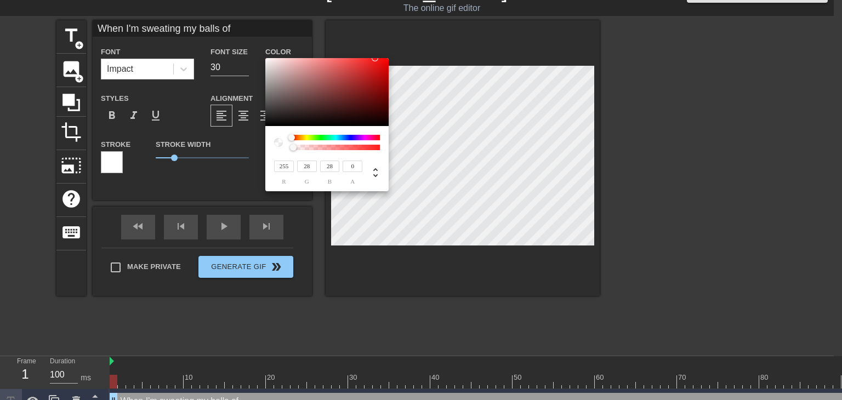
type input "255"
drag, startPoint x: 300, startPoint y: 106, endPoint x: 265, endPoint y: 57, distance: 60.5
click at [265, 57] on div "255 r 255 g 255 b 0 a" at bounding box center [421, 200] width 842 height 400
type input "174"
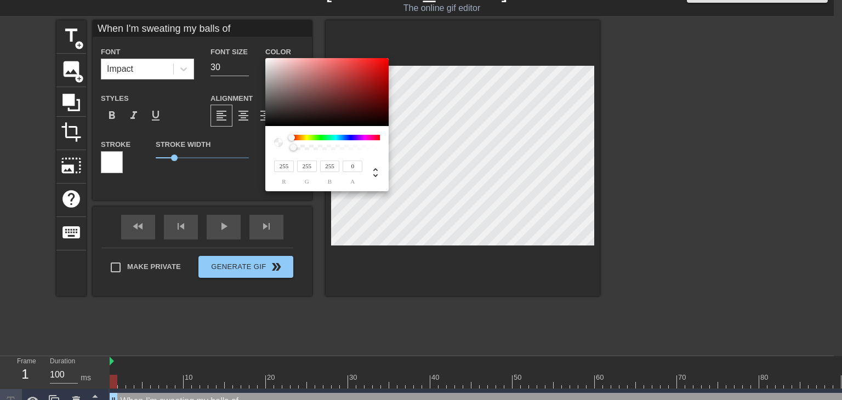
drag, startPoint x: 283, startPoint y: 79, endPoint x: 231, endPoint y: 47, distance: 61.1
click at [231, 47] on div "255 r 255 g 255 b 0 a" at bounding box center [421, 200] width 842 height 400
drag, startPoint x: 300, startPoint y: 150, endPoint x: 382, endPoint y: 145, distance: 81.3
click at [393, 146] on div "255 r 255 g 255 b 0 a" at bounding box center [421, 200] width 842 height 400
click at [388, 151] on div "255 r 255 g 255 b 1 a" at bounding box center [326, 158] width 123 height 65
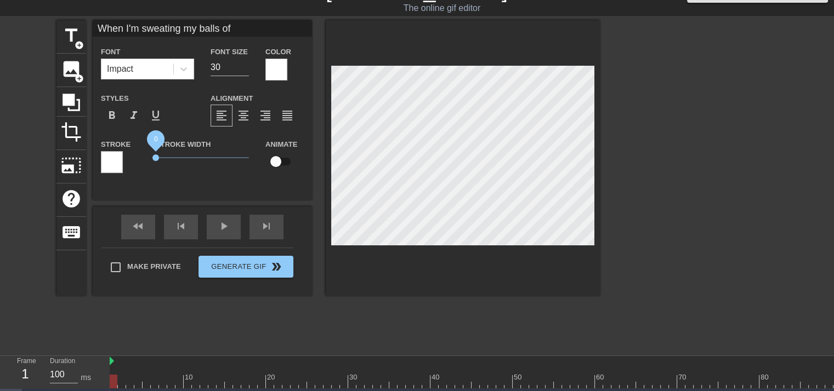
drag, startPoint x: 180, startPoint y: 153, endPoint x: 139, endPoint y: 156, distance: 40.7
click at [139, 156] on div "Stroke Stroke Width 0 Animate" at bounding box center [202, 161] width 219 height 46
click at [667, 114] on div at bounding box center [695, 184] width 164 height 329
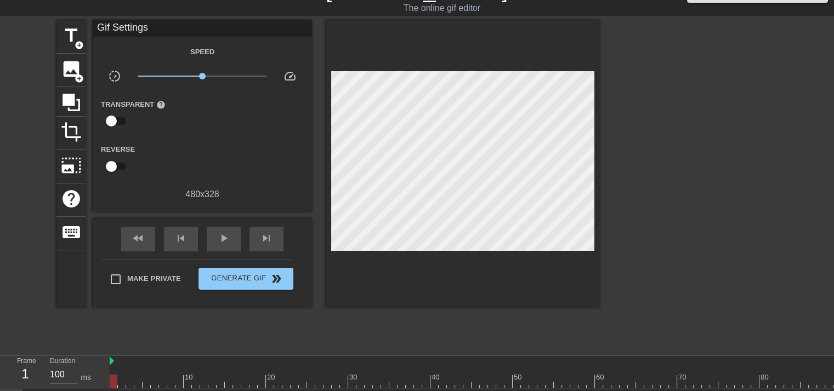
click at [736, 129] on div at bounding box center [695, 184] width 164 height 329
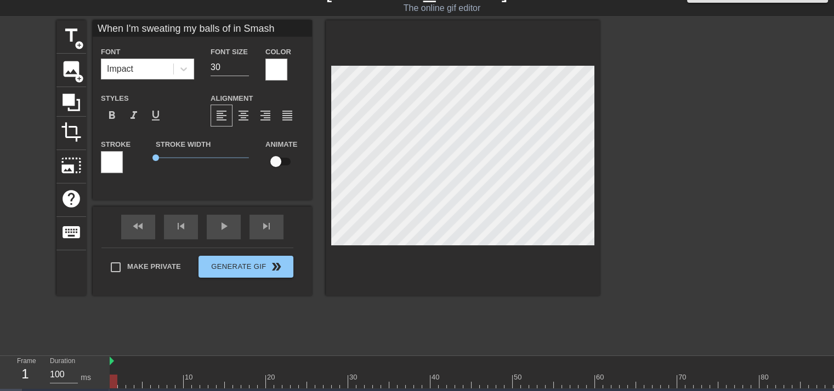
scroll to position [2, 1]
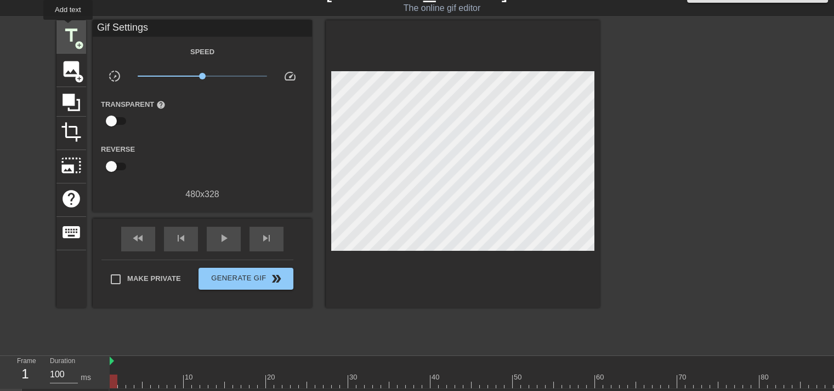
click at [68, 27] on span "title" at bounding box center [71, 35] width 21 height 21
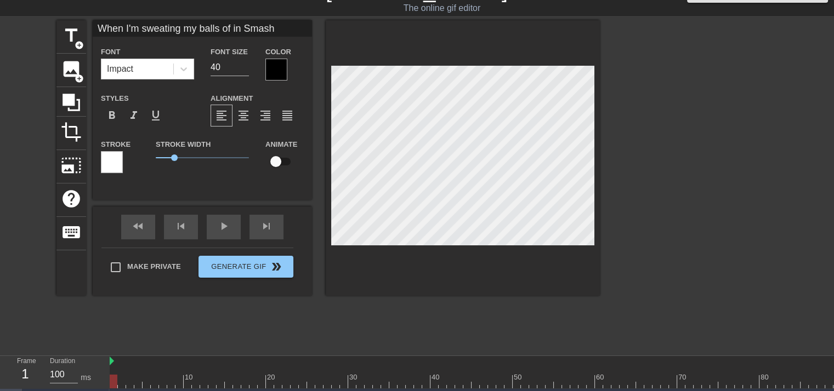
scroll to position [2, 4]
click at [664, 132] on div at bounding box center [695, 184] width 164 height 329
click at [248, 71] on input "39" at bounding box center [230, 68] width 38 height 18
click at [248, 71] on input "24" at bounding box center [230, 68] width 38 height 18
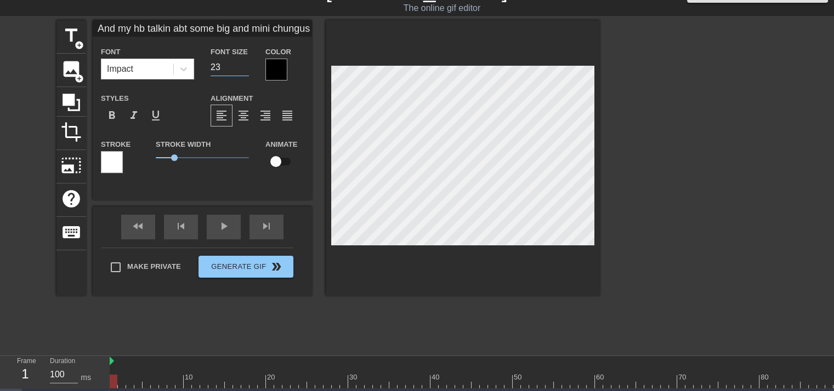
click at [248, 71] on input "23" at bounding box center [230, 68] width 38 height 18
click at [274, 75] on div at bounding box center [276, 70] width 22 height 22
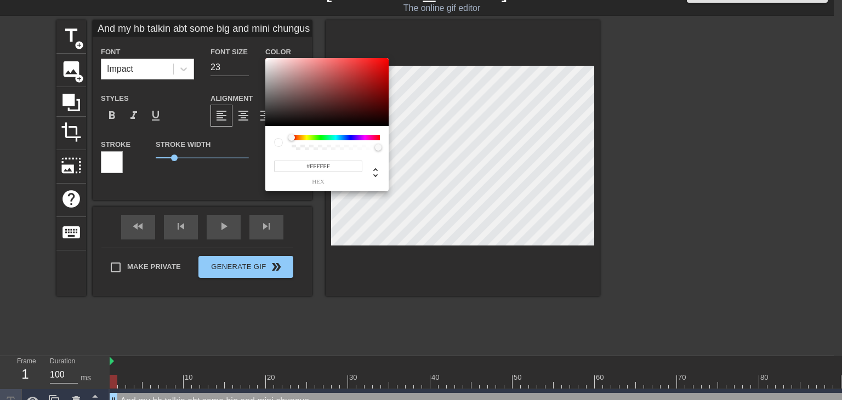
drag, startPoint x: 300, startPoint y: 109, endPoint x: 264, endPoint y: 48, distance: 70.5
click at [264, 48] on div "#FFFFFF hex" at bounding box center [421, 200] width 842 height 400
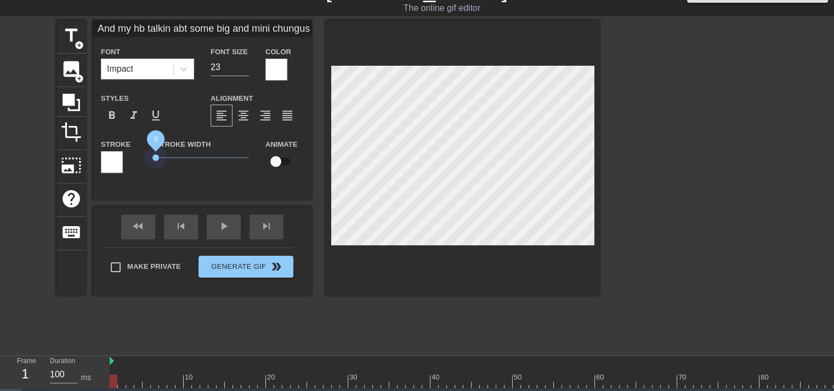
drag, startPoint x: 175, startPoint y: 152, endPoint x: 92, endPoint y: 155, distance: 83.4
click at [93, 155] on div "Stroke Stroke Width 0 Animate" at bounding box center [202, 161] width 219 height 46
click at [664, 237] on div at bounding box center [695, 184] width 164 height 329
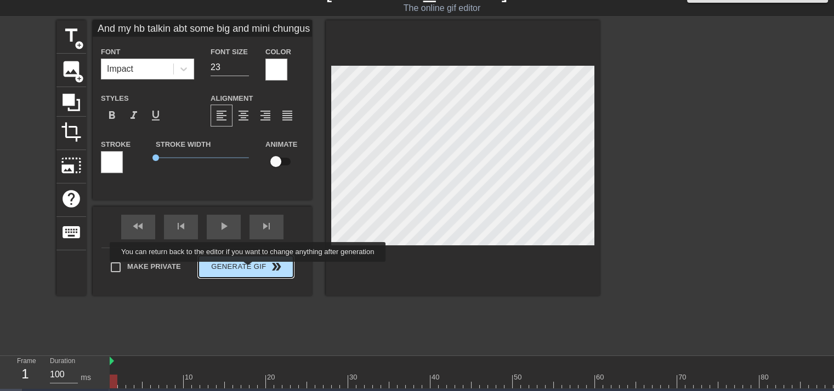
click at [249, 270] on button "Generate Gif double_arrow" at bounding box center [245, 267] width 95 height 22
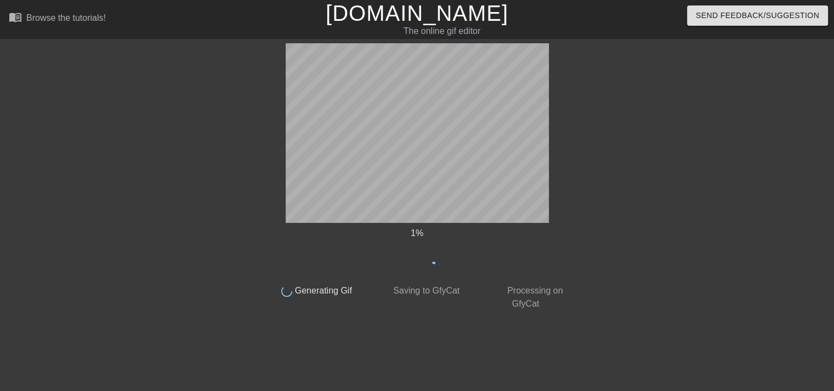
scroll to position [0, 0]
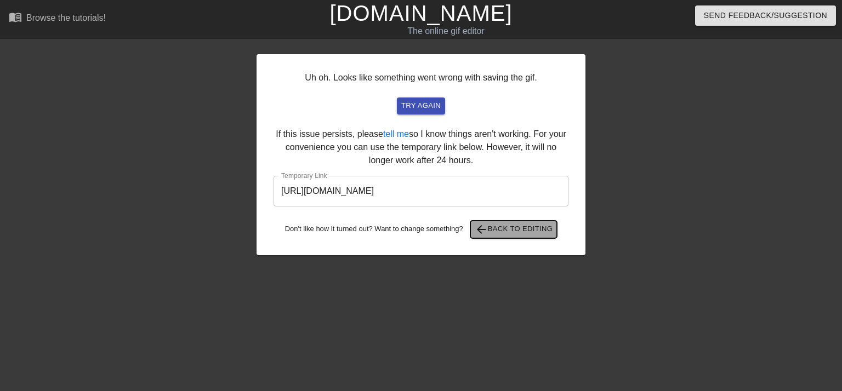
click at [503, 224] on span "arrow_back Back to Editing" at bounding box center [514, 229] width 78 height 13
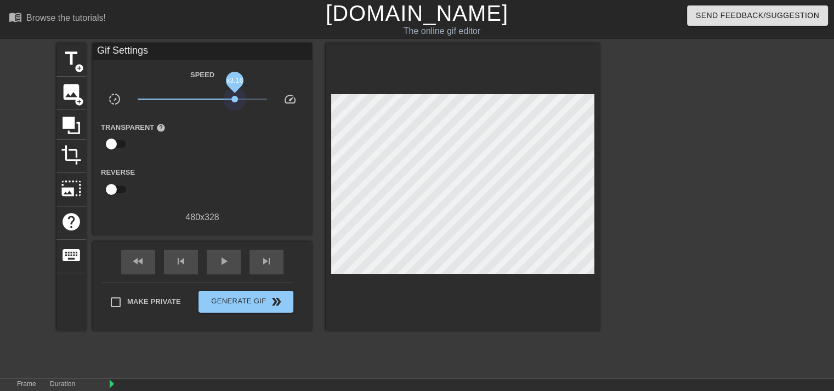
drag, startPoint x: 208, startPoint y: 101, endPoint x: 238, endPoint y: 104, distance: 30.2
click at [236, 101] on span "x3.16" at bounding box center [203, 99] width 130 height 13
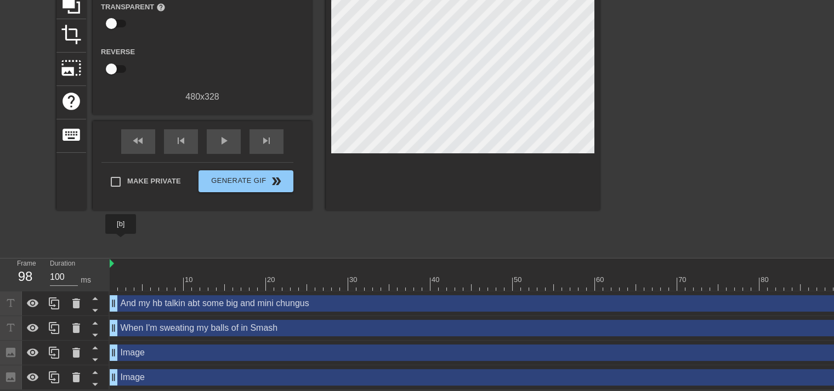
scroll to position [127, 0]
click at [107, 259] on div "Duration 100 ms" at bounding box center [75, 275] width 66 height 32
click at [114, 259] on div at bounding box center [513, 264] width 806 height 11
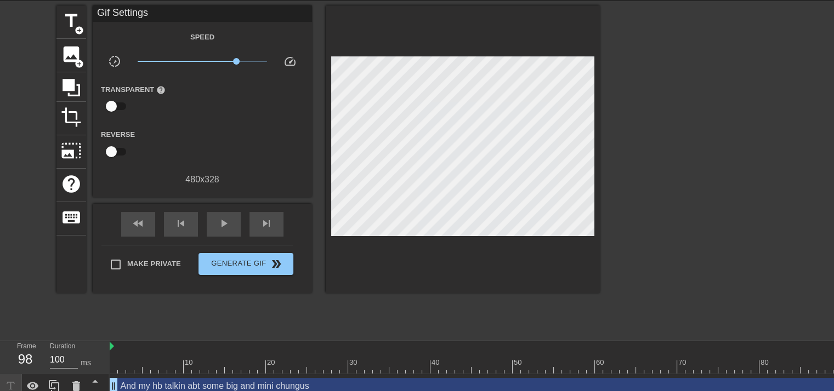
scroll to position [18, 0]
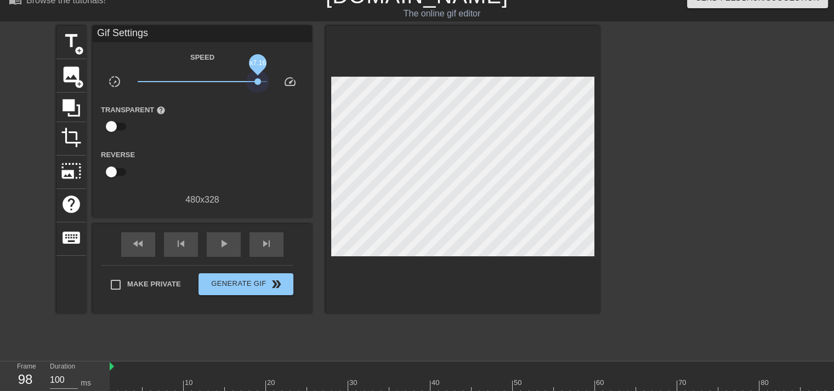
drag, startPoint x: 254, startPoint y: 83, endPoint x: 265, endPoint y: 86, distance: 11.3
click at [265, 85] on span "x7.16" at bounding box center [203, 81] width 130 height 13
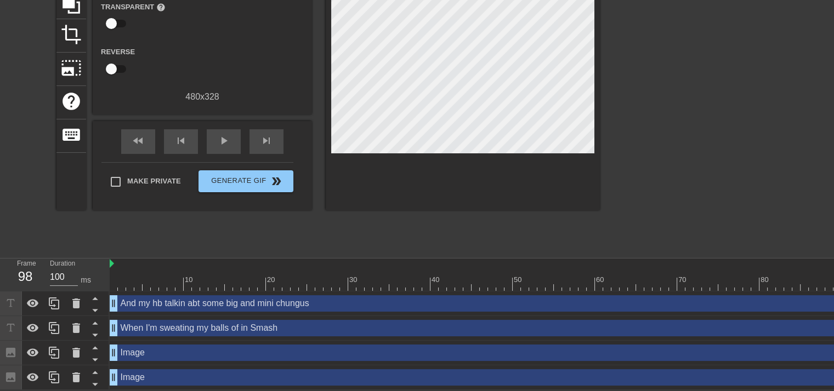
click at [217, 243] on div "title add_circle image add_circle crop photo_size_select_large help keyboard Gi…" at bounding box center [327, 87] width 543 height 329
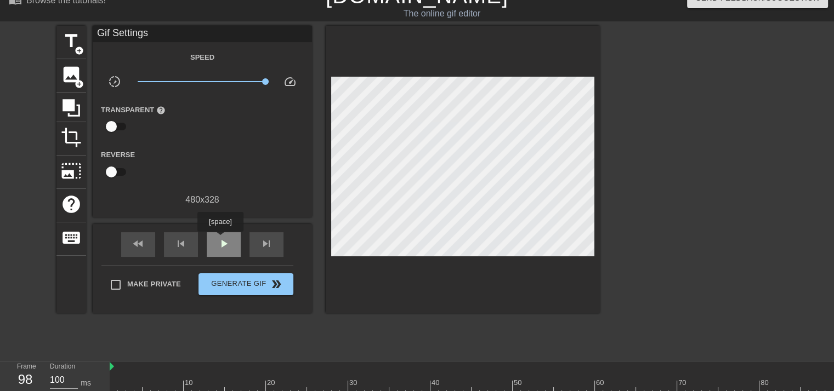
click at [220, 240] on span "play_arrow" at bounding box center [223, 243] width 13 height 13
drag, startPoint x: 219, startPoint y: 77, endPoint x: 208, endPoint y: 77, distance: 11.5
click at [208, 77] on span "x1.45" at bounding box center [203, 81] width 130 height 13
drag, startPoint x: 208, startPoint y: 79, endPoint x: 226, endPoint y: 82, distance: 17.8
click at [226, 82] on span "x2.32" at bounding box center [226, 81] width 7 height 7
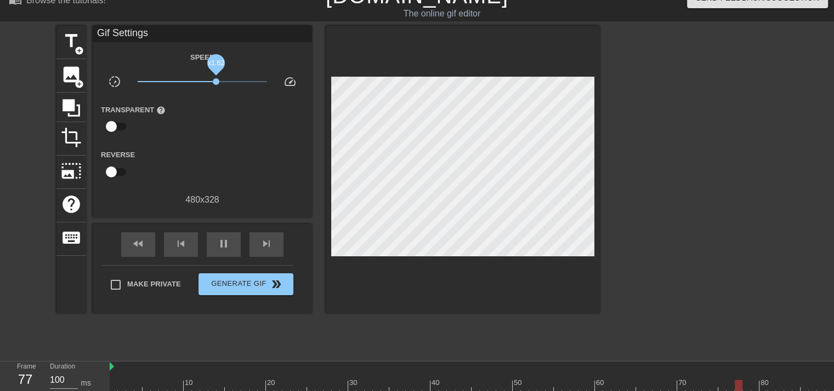
click at [216, 81] on span "x1.62" at bounding box center [203, 81] width 130 height 13
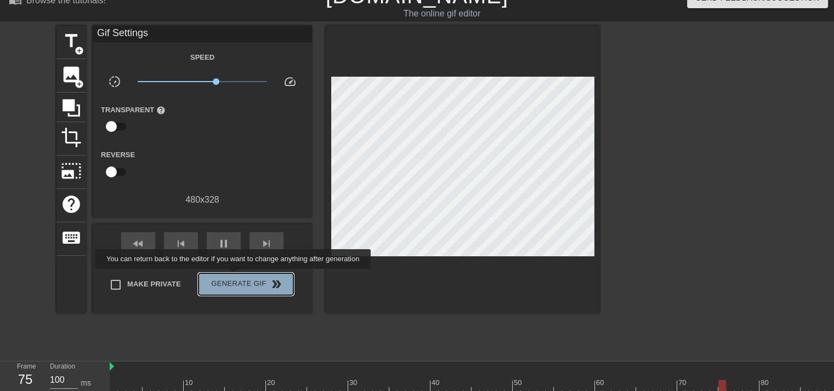
click at [234, 278] on span "Generate Gif double_arrow" at bounding box center [246, 284] width 86 height 13
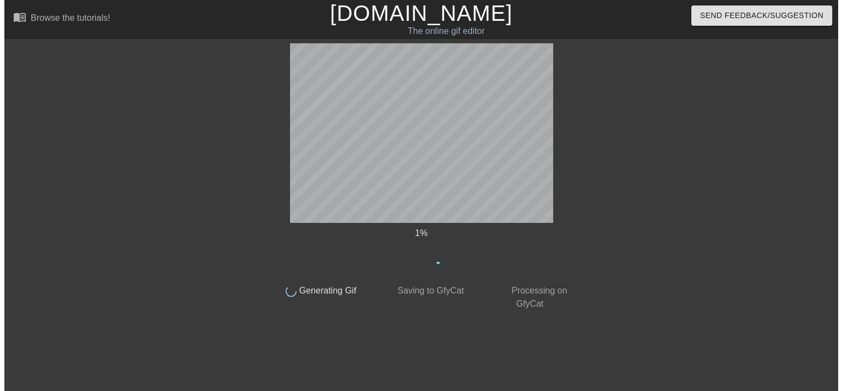
scroll to position [0, 0]
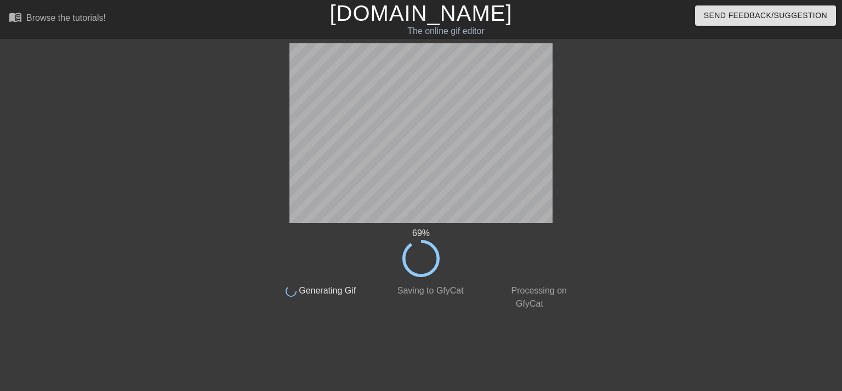
click at [137, 199] on div at bounding box center [171, 207] width 164 height 329
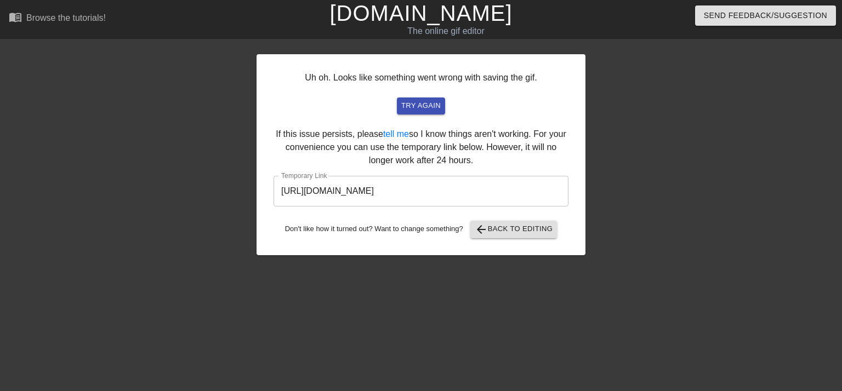
click at [480, 188] on input "[URL][DOMAIN_NAME]" at bounding box center [421, 191] width 295 height 31
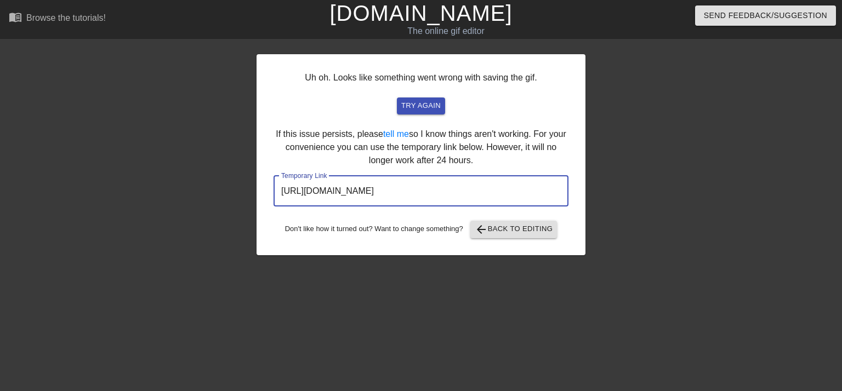
click at [480, 188] on input "[URL][DOMAIN_NAME]" at bounding box center [421, 191] width 295 height 31
